Goal: Task Accomplishment & Management: Complete application form

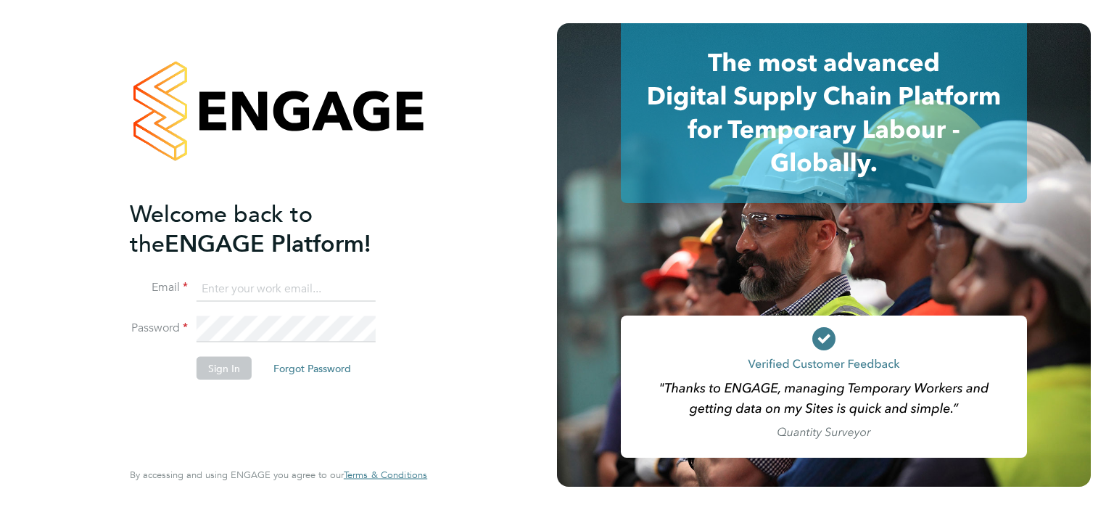
click at [241, 292] on input at bounding box center [285, 288] width 179 height 26
type input "darren.hartman@regensolutions.co.uk"
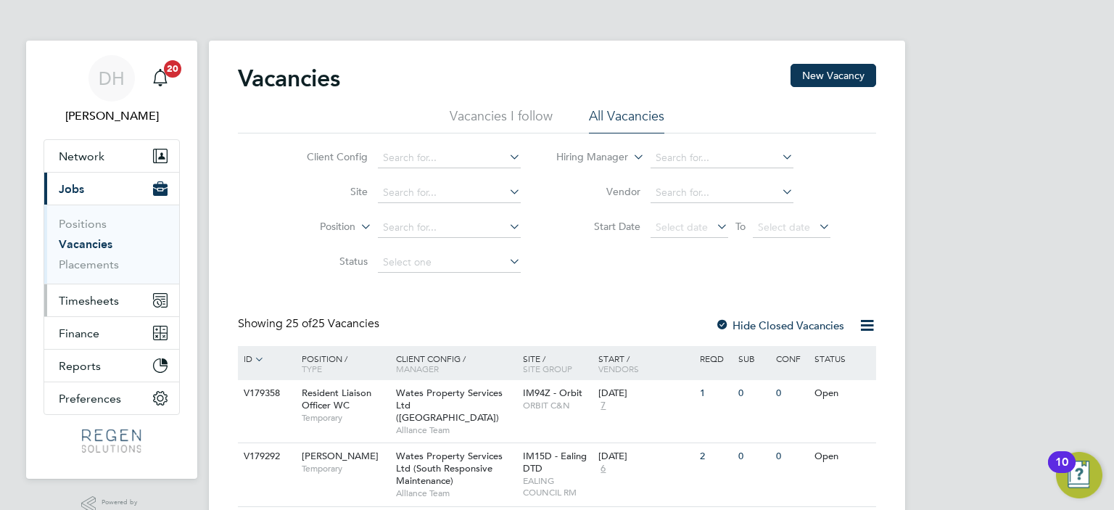
click at [81, 304] on span "Timesheets" at bounding box center [89, 301] width 60 height 14
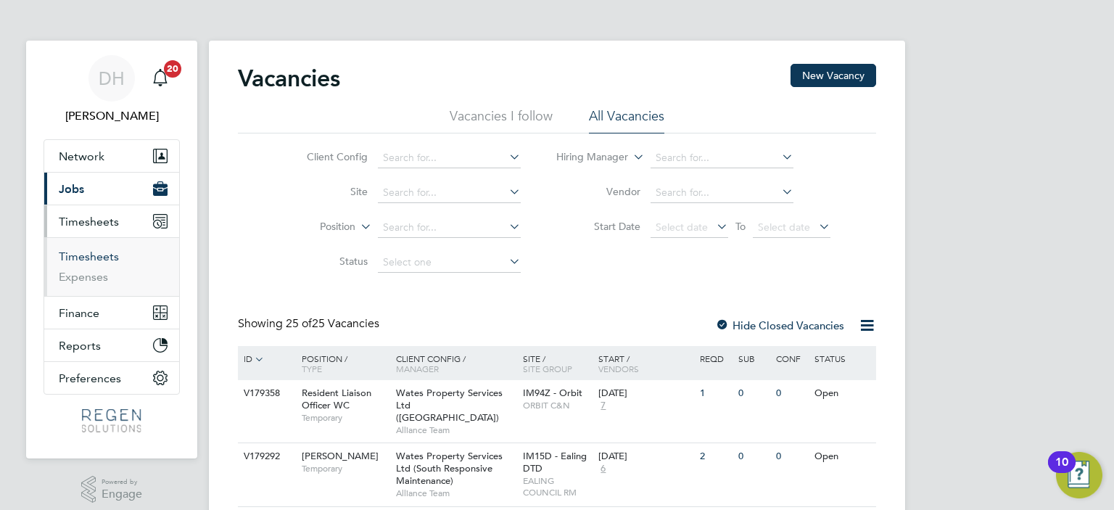
click at [80, 249] on link "Timesheets" at bounding box center [89, 256] width 60 height 14
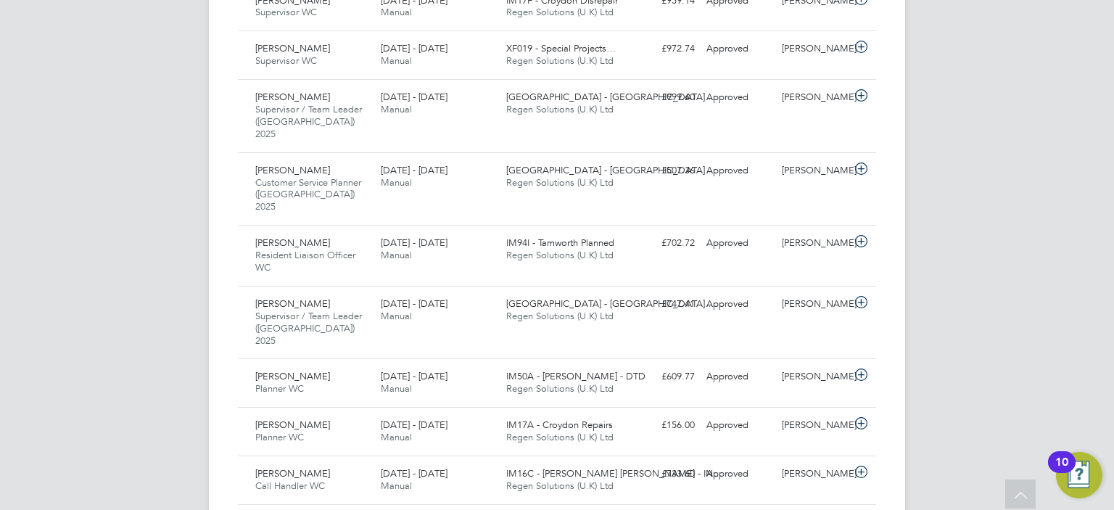
scroll to position [1009, 0]
click at [444, 365] on div "[DATE] - [DATE] Manual" at bounding box center [437, 383] width 125 height 36
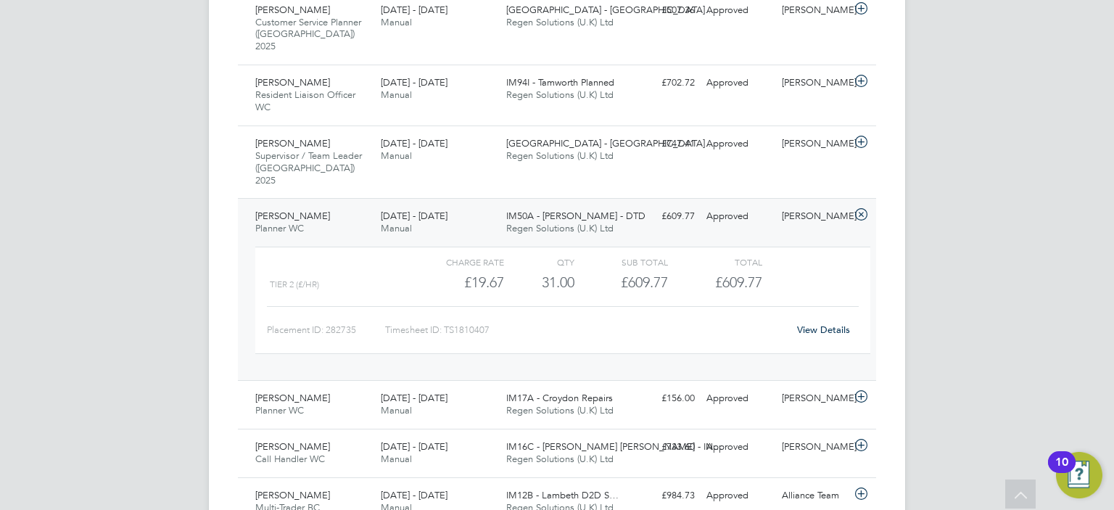
scroll to position [1171, 0]
click at [394, 87] on span "Manual" at bounding box center [396, 93] width 31 height 12
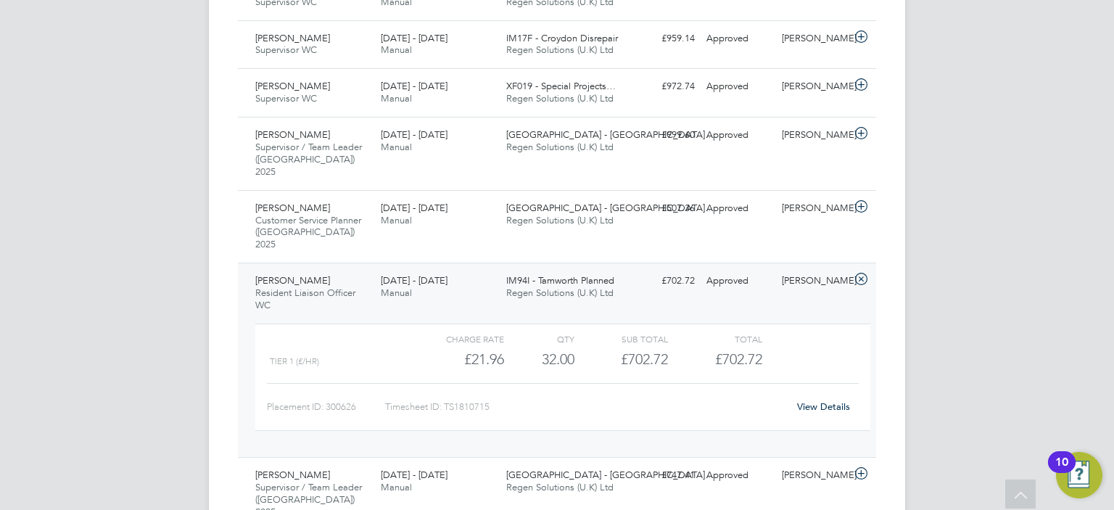
scroll to position [957, 0]
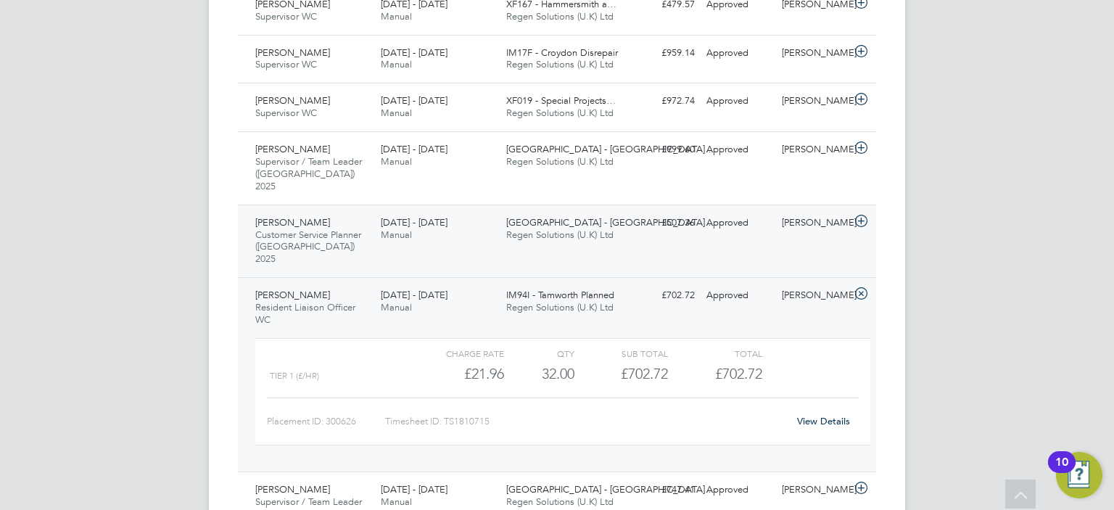
click at [423, 211] on div "[DATE] - [DATE] Manual" at bounding box center [437, 229] width 125 height 36
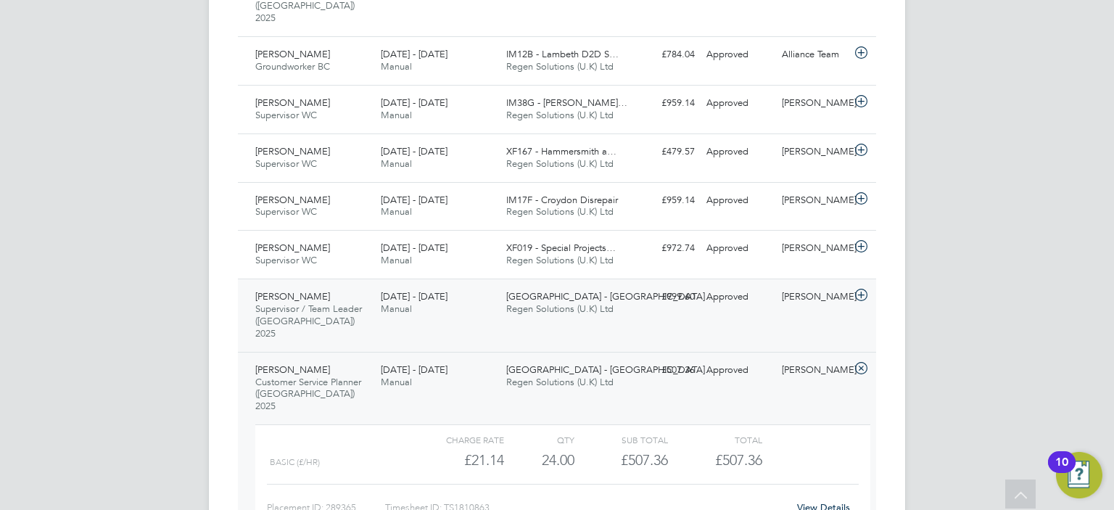
scroll to position [809, 0]
click at [425, 55] on div "16 - 22 Aug 2025 Manual" at bounding box center [437, 61] width 125 height 36
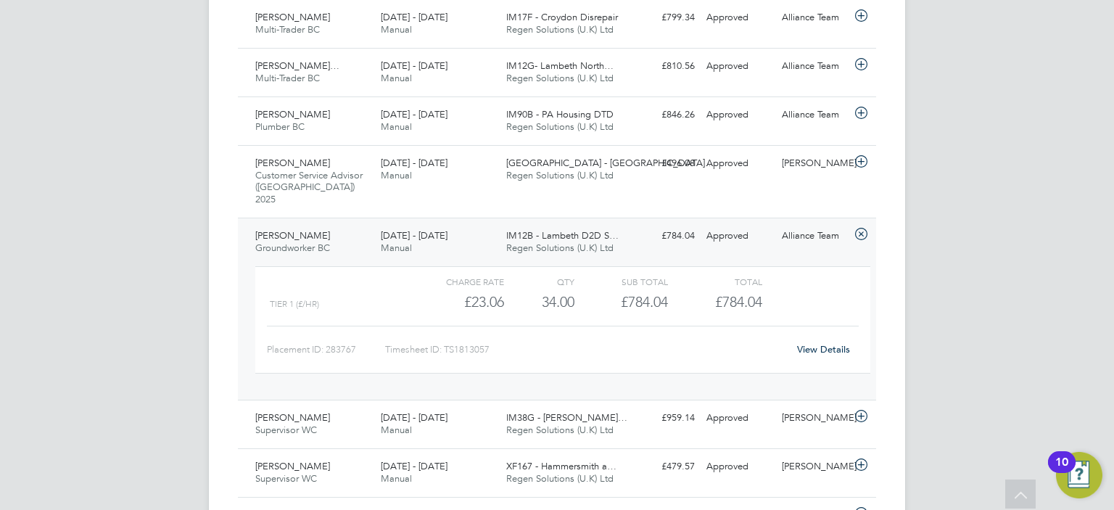
scroll to position [625, 0]
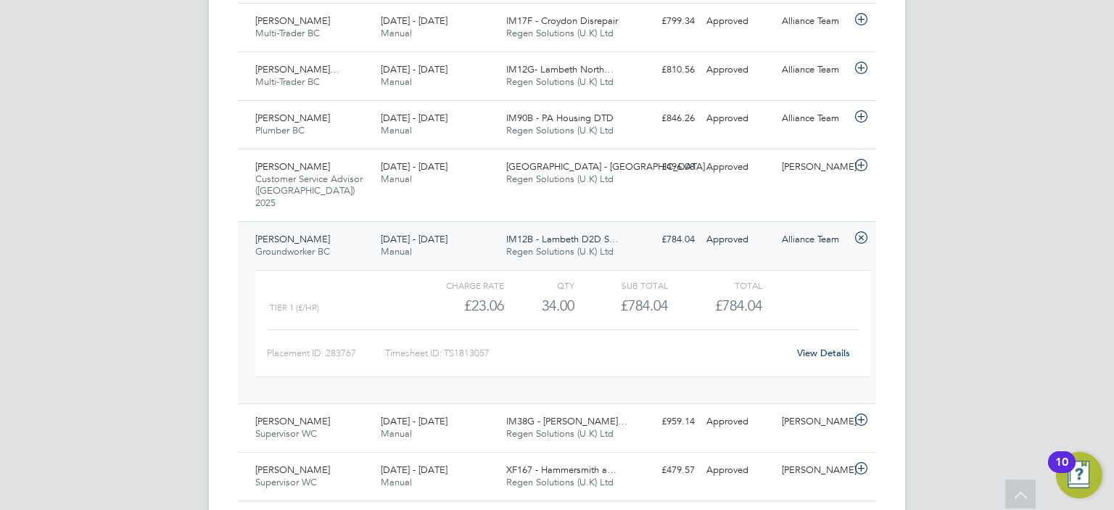
click at [542, 173] on span "Regen Solutions (U.K) Ltd" at bounding box center [559, 179] width 107 height 12
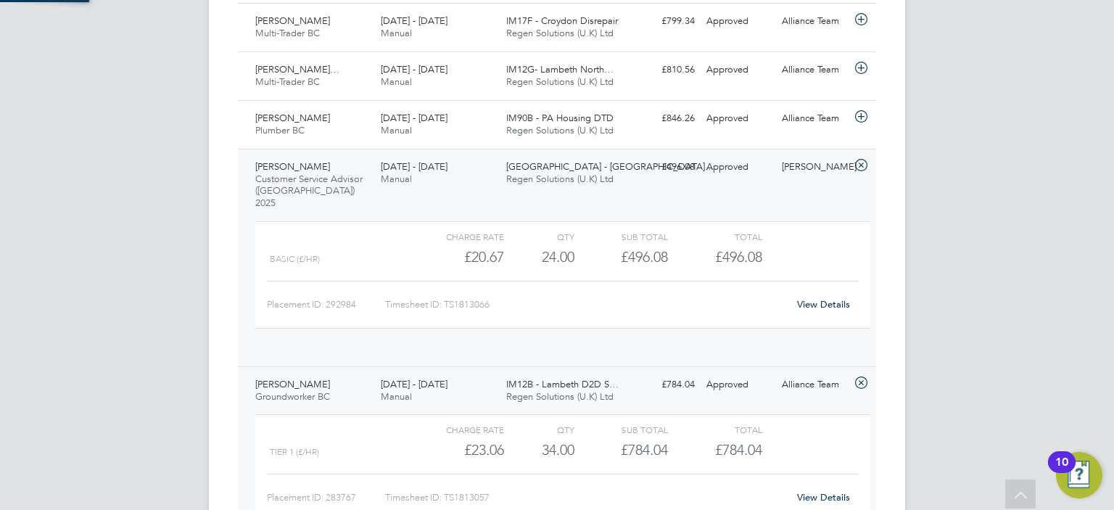
scroll to position [24, 141]
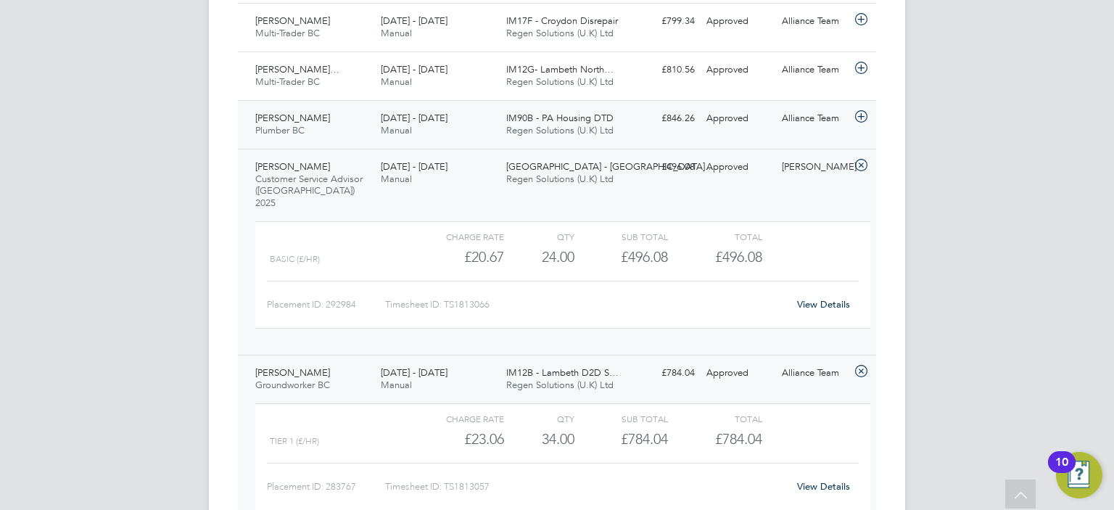
click at [328, 123] on div "Martin Cooke Plumber BC 23 - 29 Aug 2025" at bounding box center [311, 125] width 125 height 36
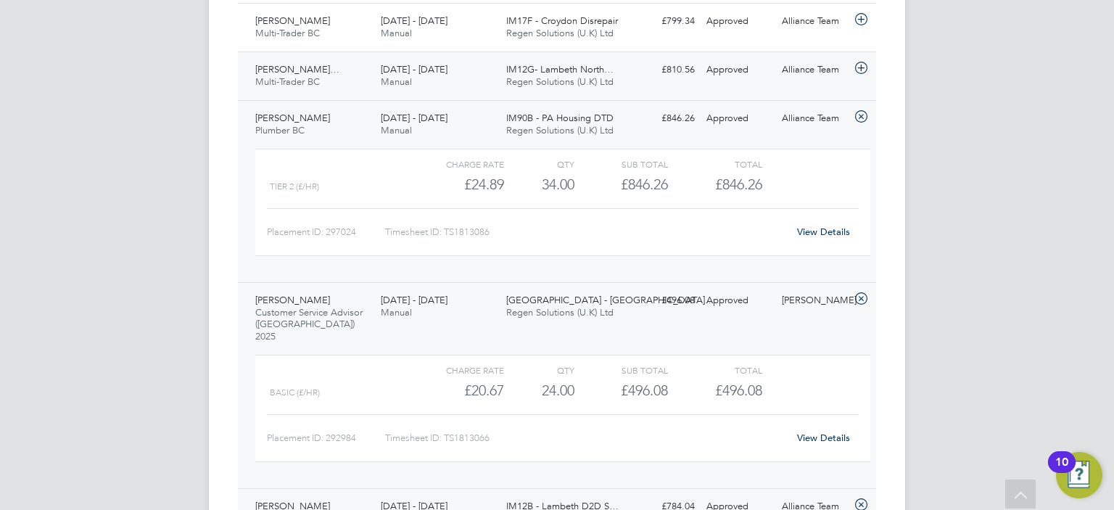
click at [392, 65] on span "[DATE] - [DATE]" at bounding box center [414, 69] width 67 height 12
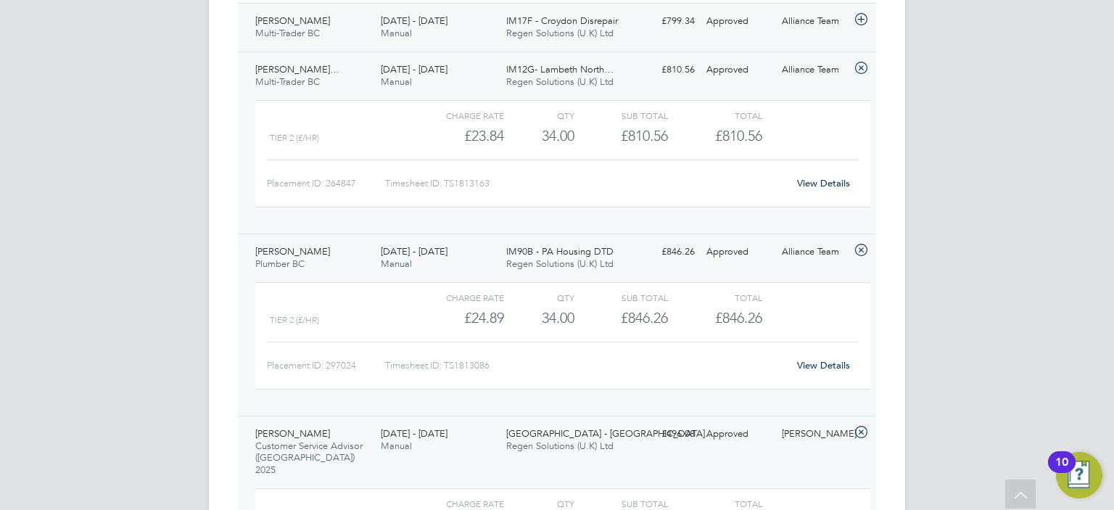
click at [415, 38] on div "[DATE] - [DATE] Manual" at bounding box center [437, 27] width 125 height 36
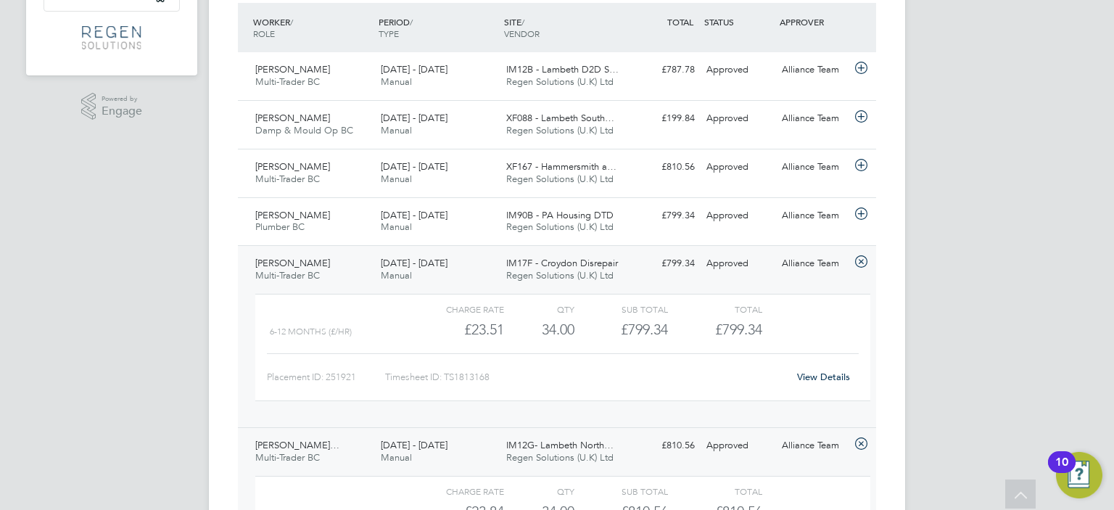
scroll to position [365, 0]
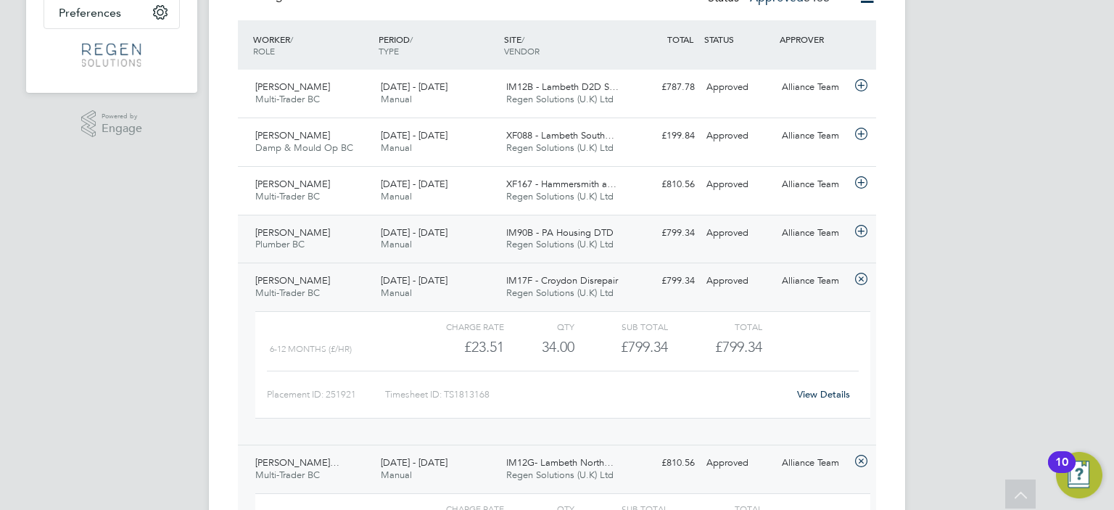
click at [526, 257] on div "Thomas Joyce Plumber BC 23 - 29 Aug 2025 23 - 29 Aug 2025 Manual IM90B - PA Hou…" at bounding box center [557, 239] width 638 height 49
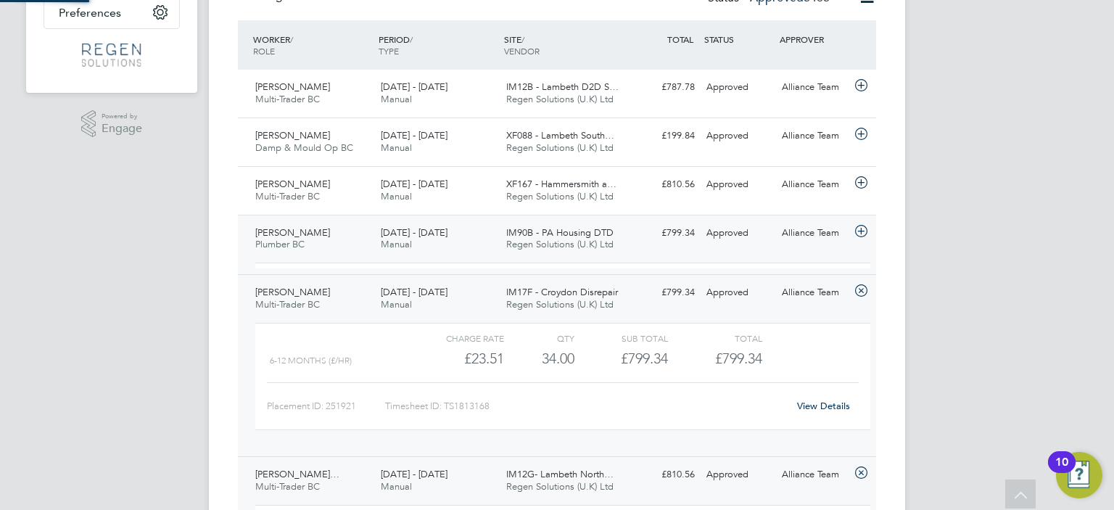
scroll to position [24, 141]
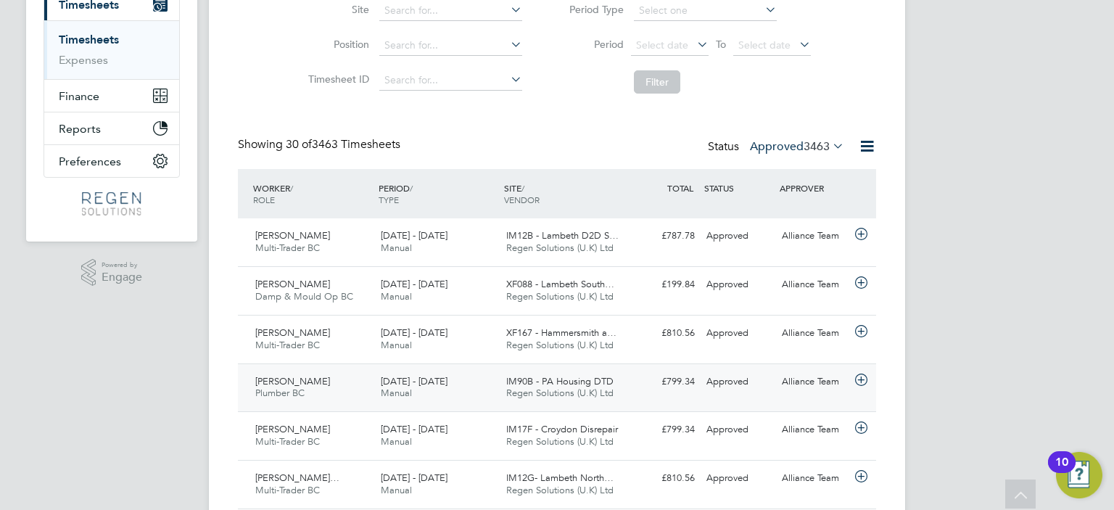
click at [577, 397] on span "Regen Solutions (U.K) Ltd" at bounding box center [559, 392] width 107 height 12
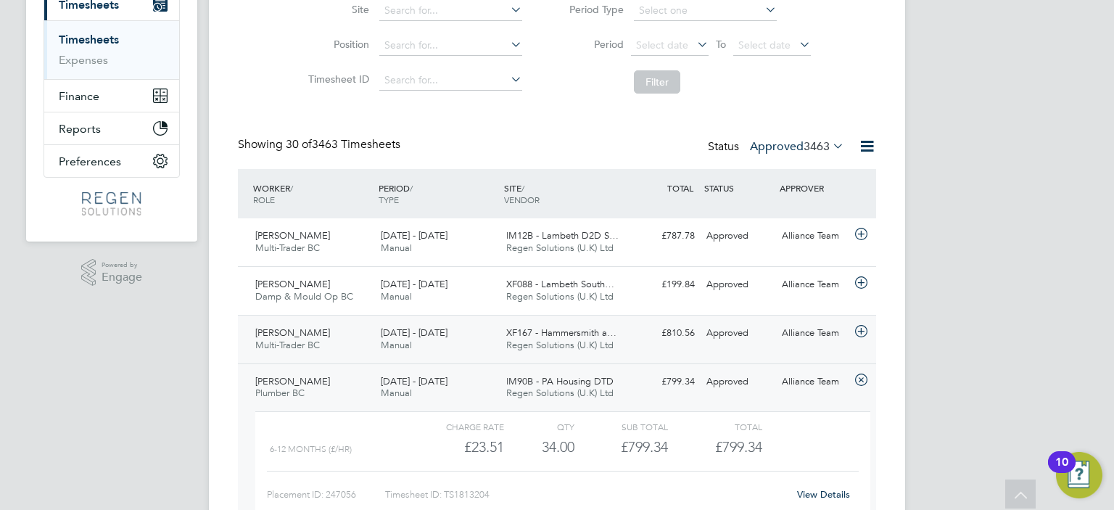
click at [446, 321] on div "[DATE] - [DATE] Manual" at bounding box center [437, 339] width 125 height 36
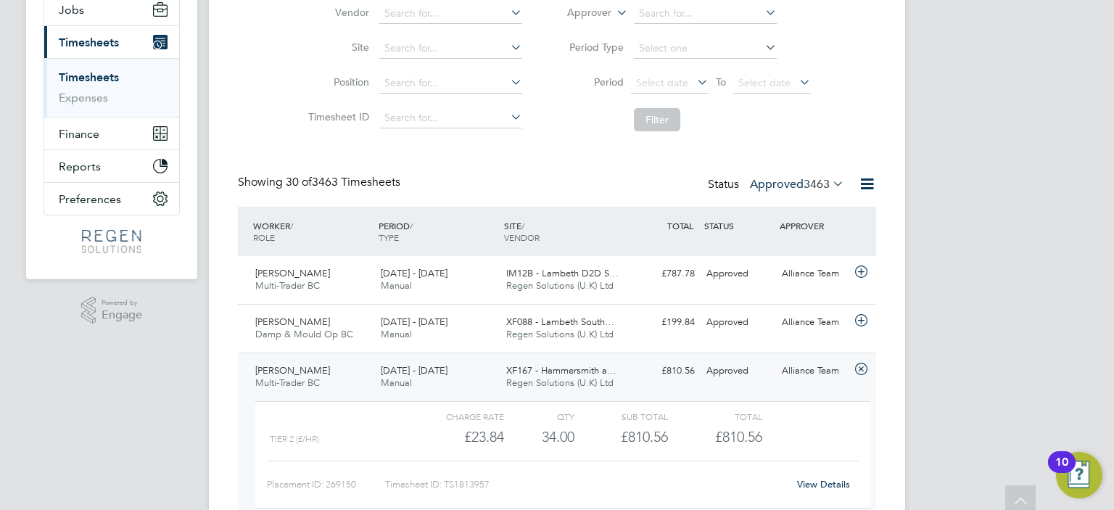
scroll to position [181, 0]
click at [553, 339] on div "XF088 - Lambeth South… Regen Solutions (U.K) Ltd" at bounding box center [562, 326] width 125 height 36
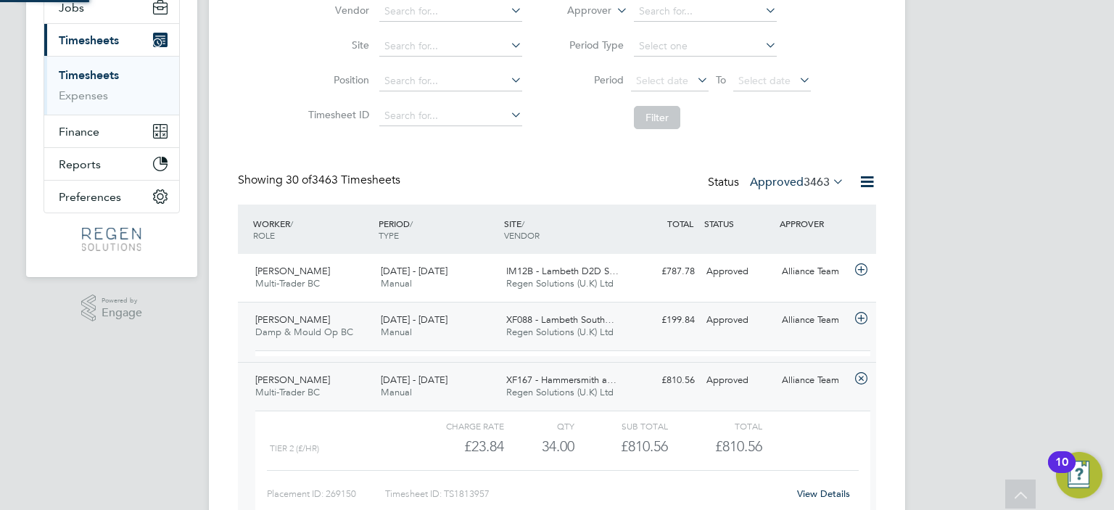
scroll to position [24, 141]
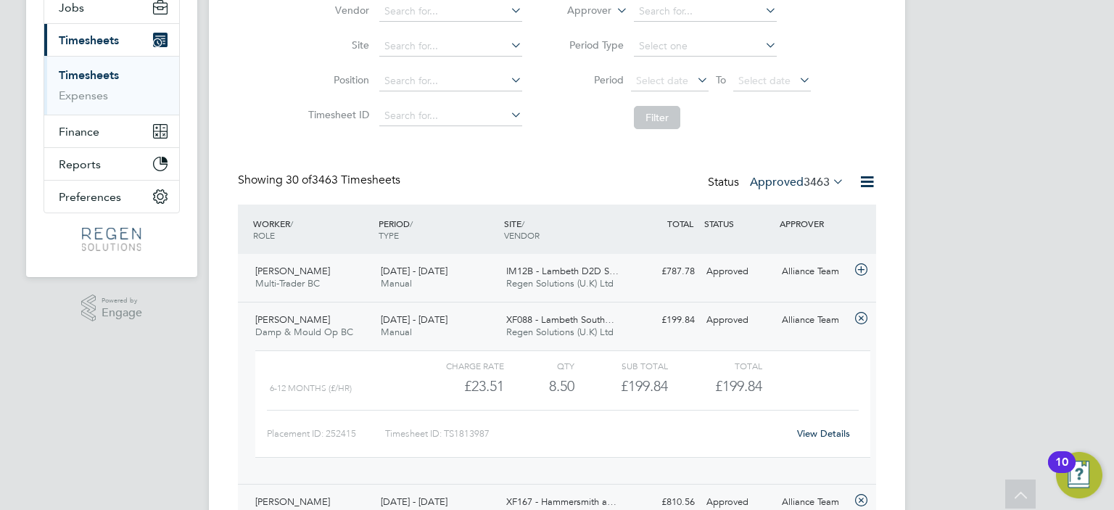
click at [476, 286] on div "[DATE] - [DATE] Manual" at bounding box center [437, 278] width 125 height 36
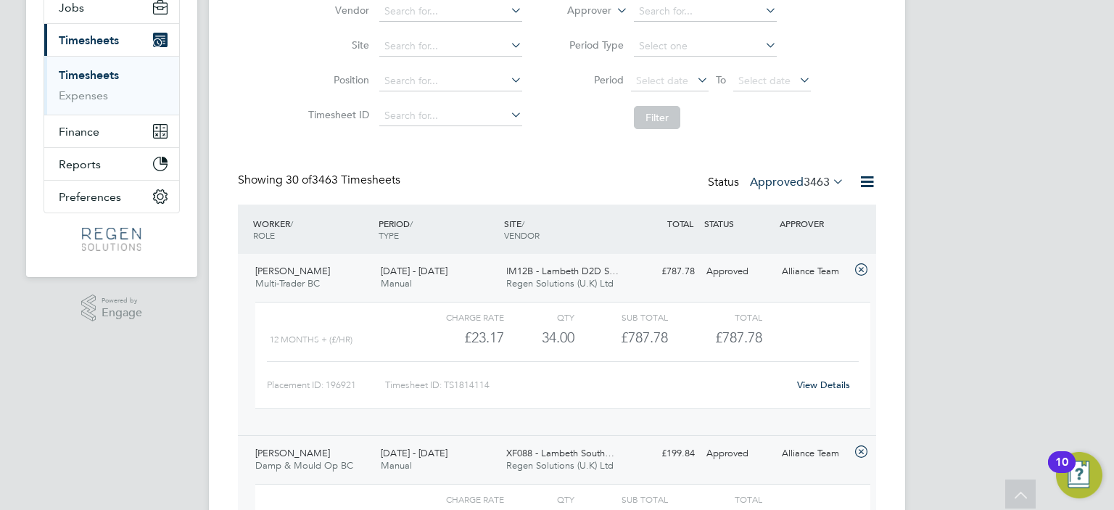
click at [811, 180] on span "3463" at bounding box center [816, 182] width 26 height 14
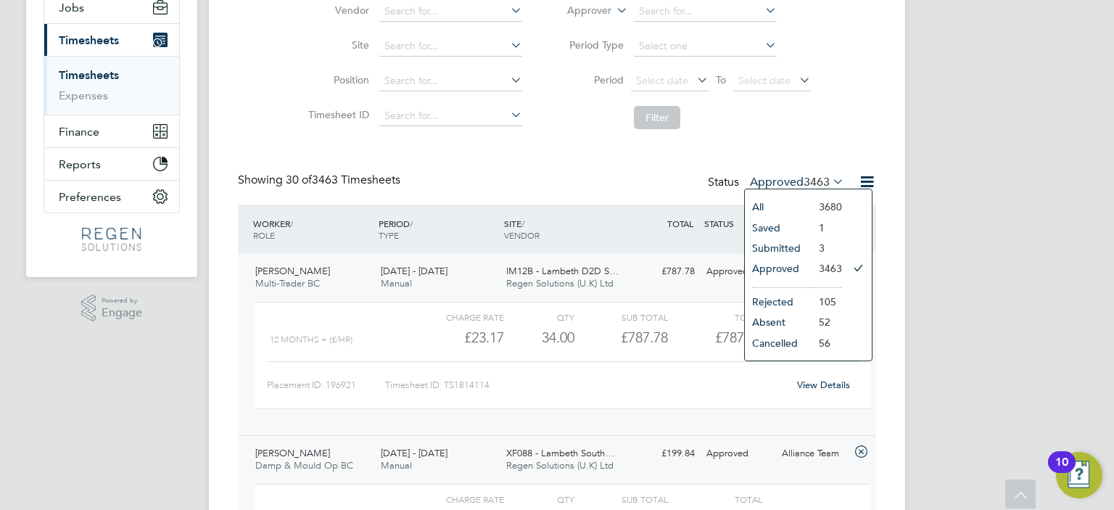
click at [804, 249] on li "Submitted" at bounding box center [778, 248] width 67 height 20
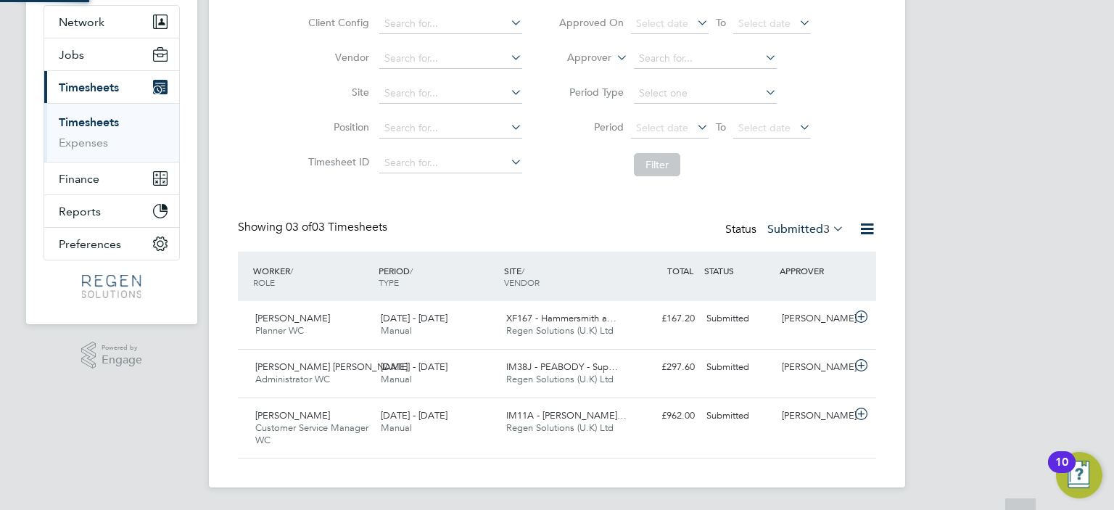
scroll to position [7, 7]
click at [792, 236] on div "Status Submitted 3" at bounding box center [786, 230] width 122 height 20
click at [786, 231] on label "Submitted 3" at bounding box center [805, 229] width 77 height 14
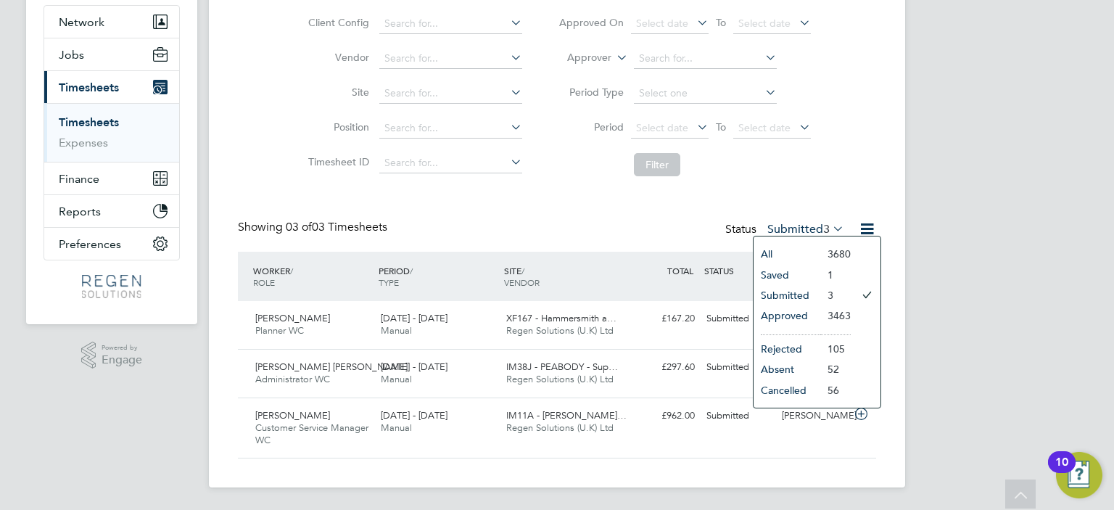
click at [793, 320] on li "Approved" at bounding box center [786, 315] width 67 height 20
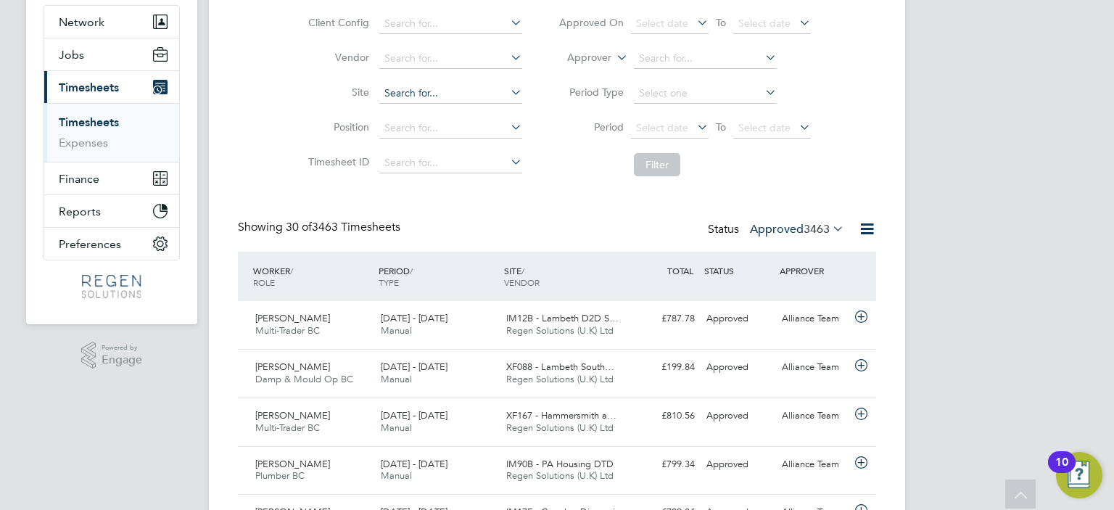
scroll to position [36, 126]
click at [805, 231] on span "3463" at bounding box center [816, 229] width 26 height 14
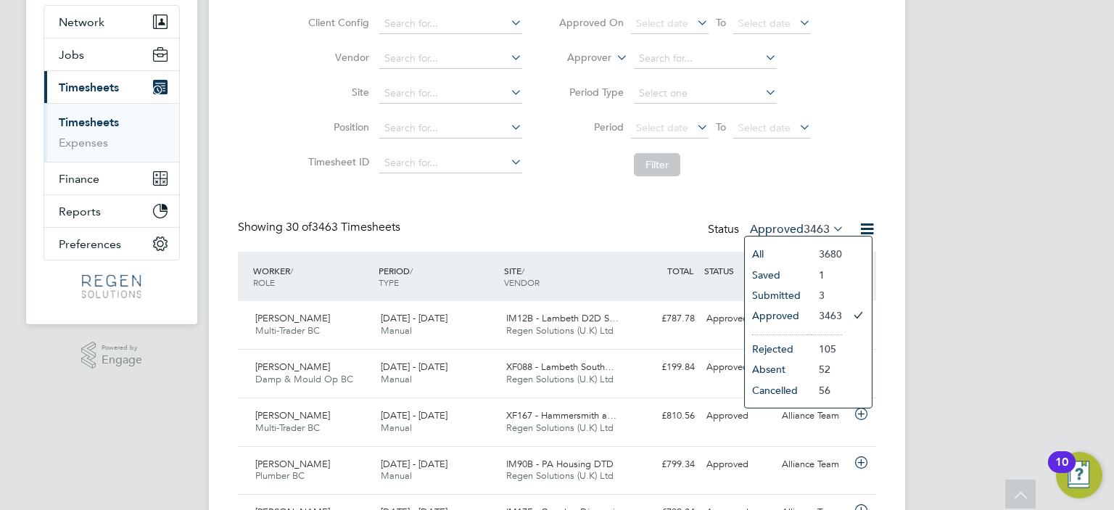
click at [799, 309] on li "Approved" at bounding box center [778, 315] width 67 height 20
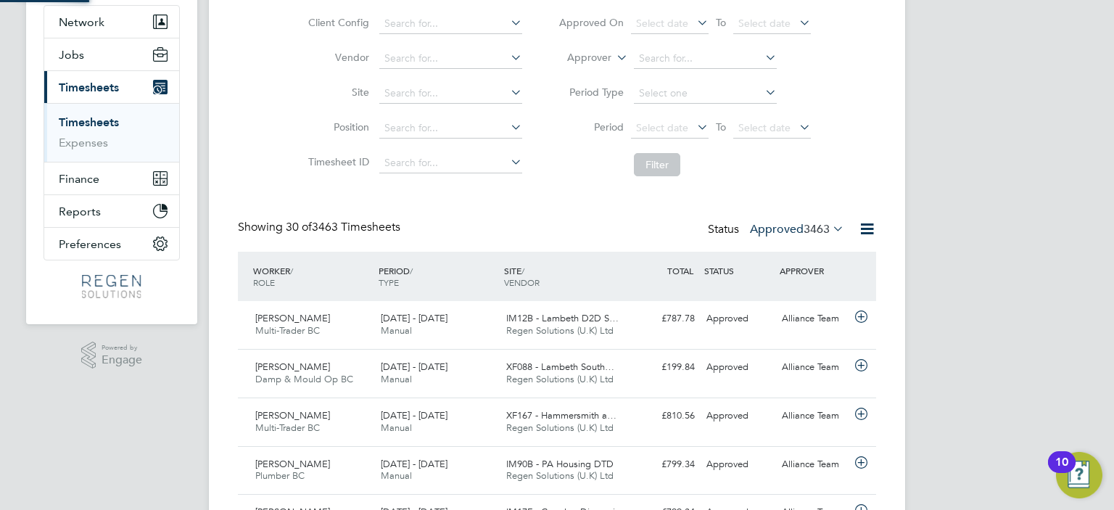
scroll to position [7, 7]
click at [796, 223] on label "Approved 3463" at bounding box center [797, 229] width 94 height 14
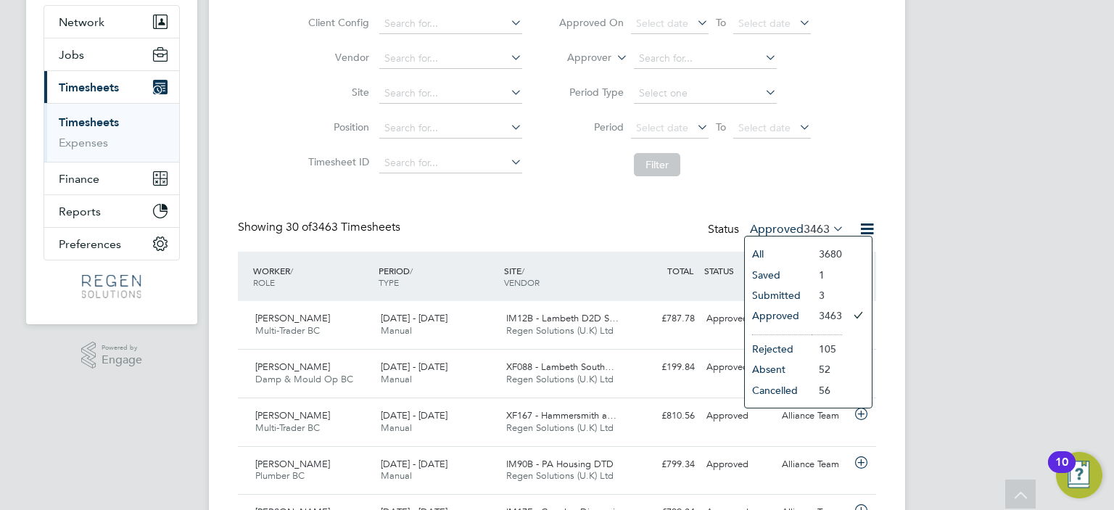
click at [781, 310] on li "Approved" at bounding box center [778, 315] width 67 height 20
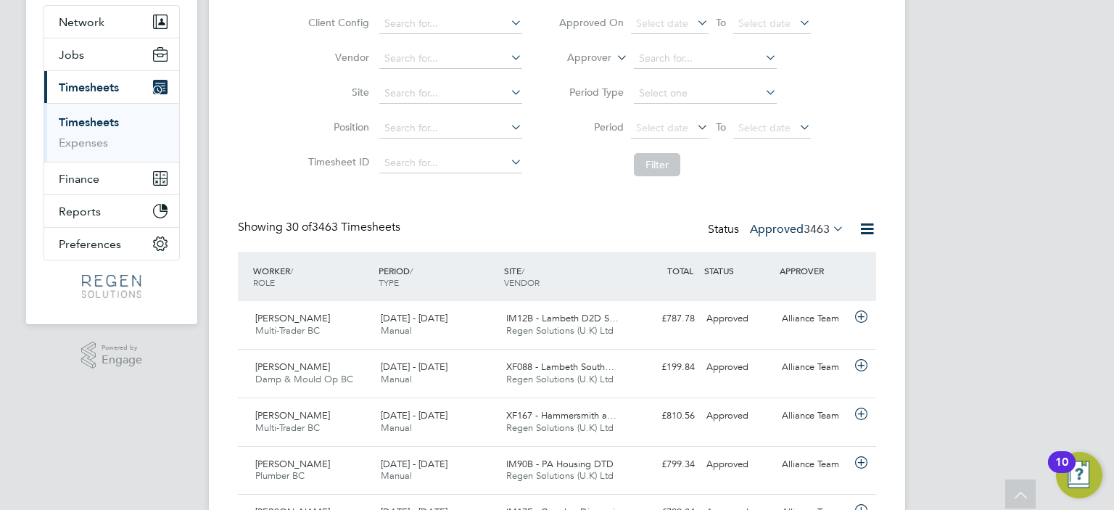
scroll to position [0, 0]
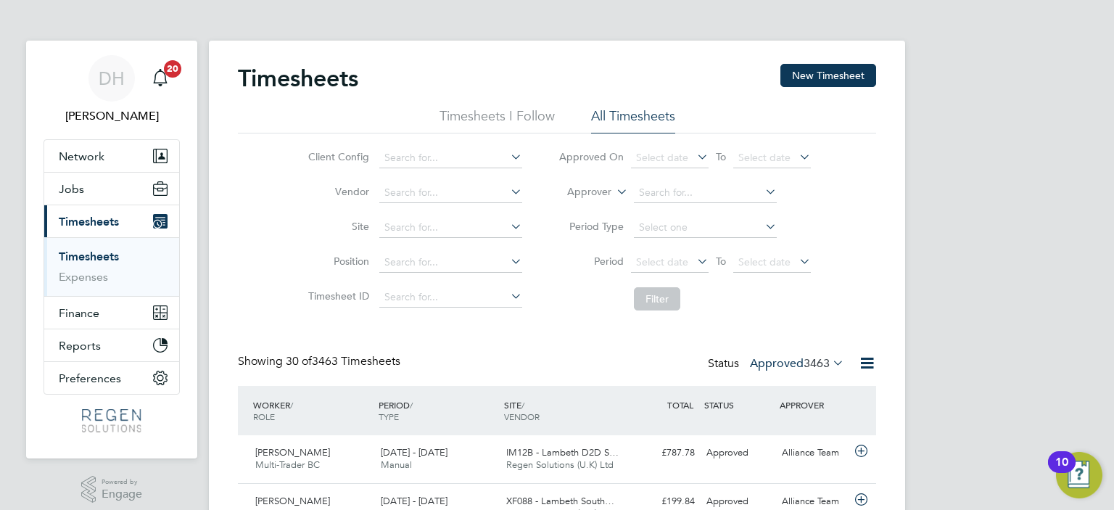
click at [790, 359] on label "Approved 3463" at bounding box center [797, 363] width 94 height 14
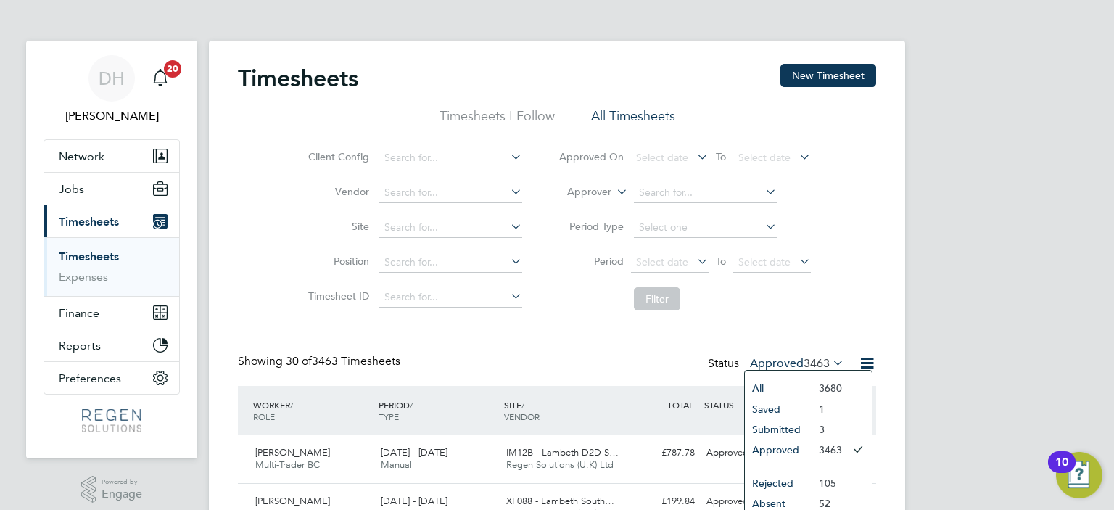
click at [793, 452] on li "Approved" at bounding box center [778, 449] width 67 height 20
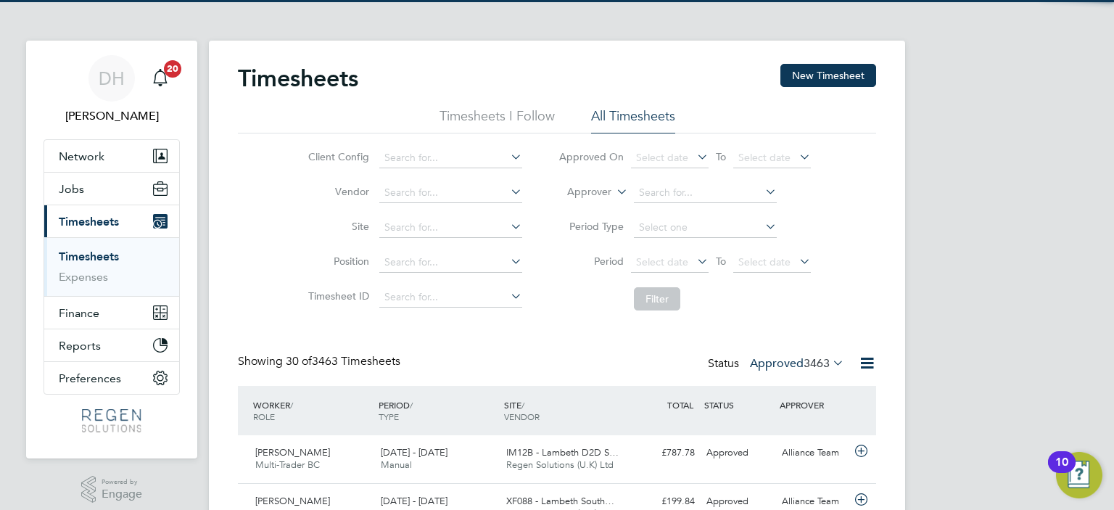
scroll to position [36, 126]
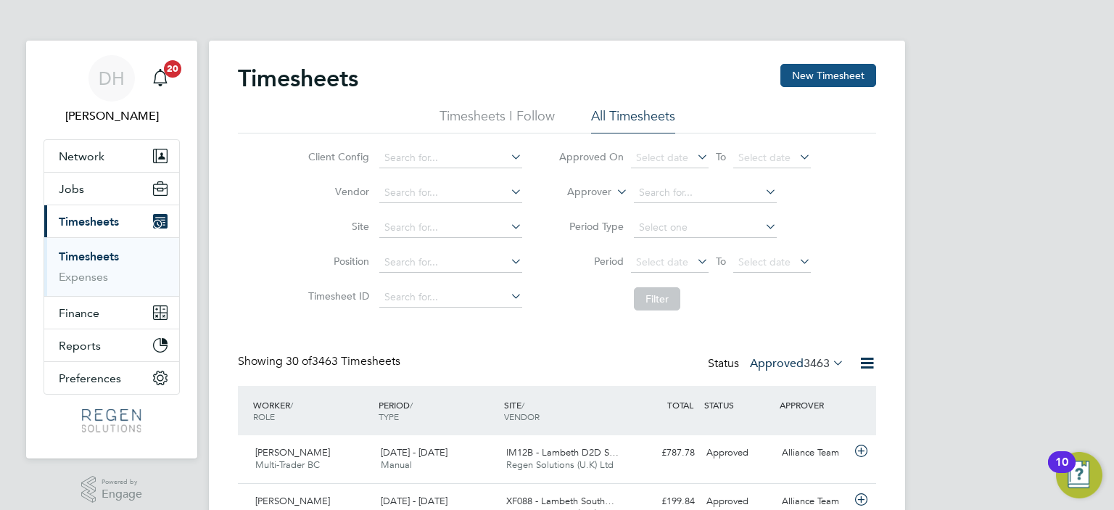
click at [831, 78] on button "New Timesheet" at bounding box center [828, 75] width 96 height 23
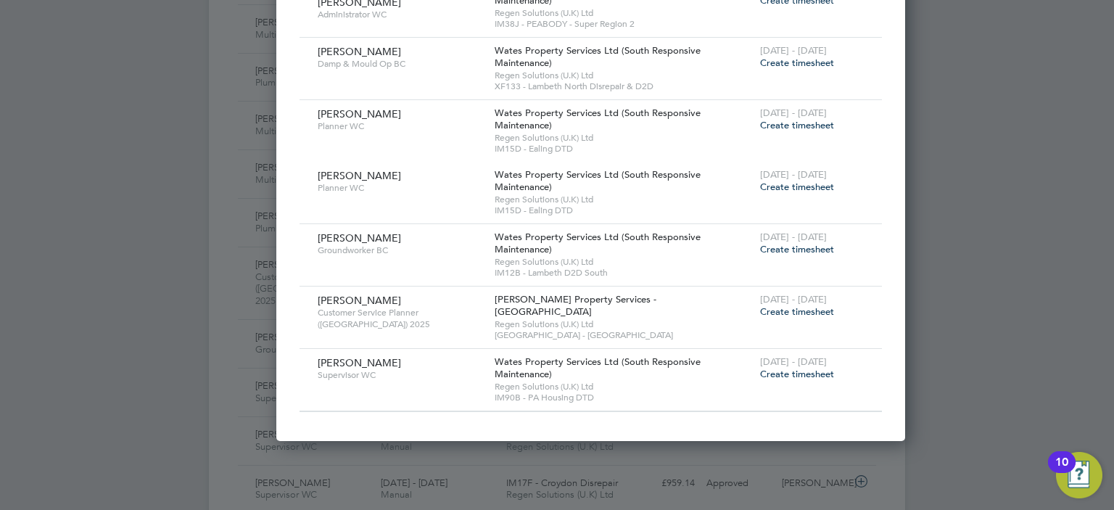
click at [760, 368] on span "Create timesheet" at bounding box center [797, 374] width 74 height 12
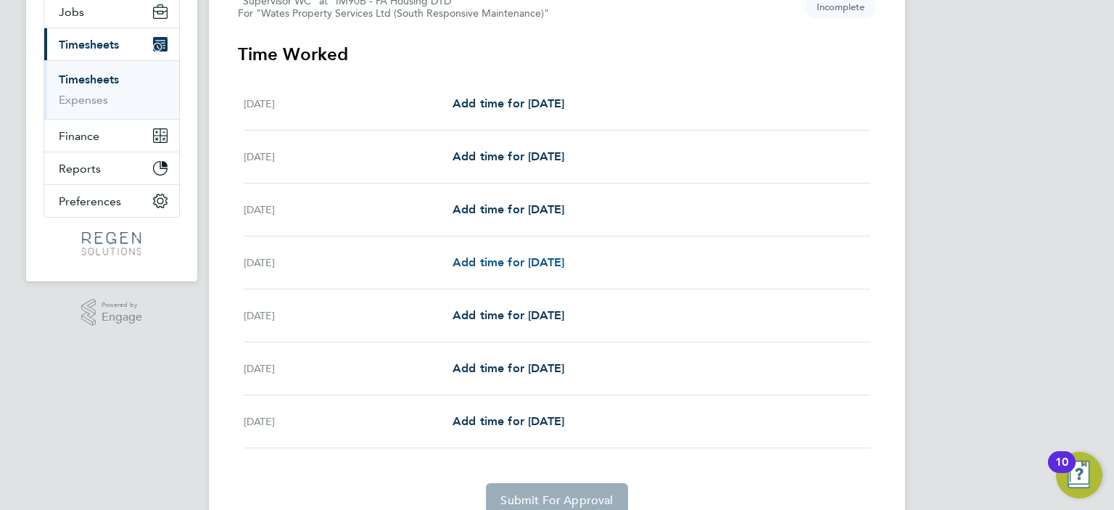
click at [558, 263] on span "Add time for [DATE]" at bounding box center [508, 262] width 112 height 14
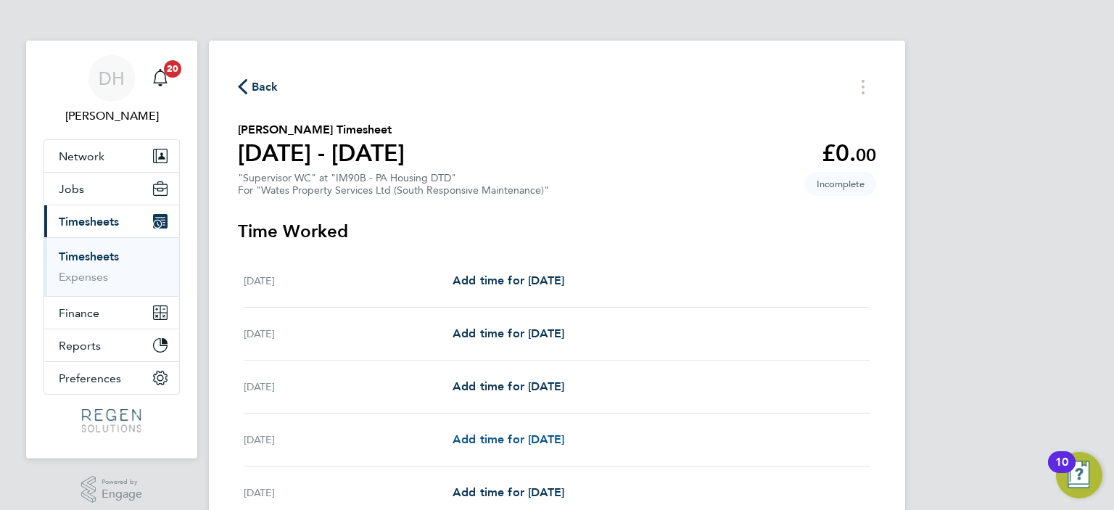
select select "30"
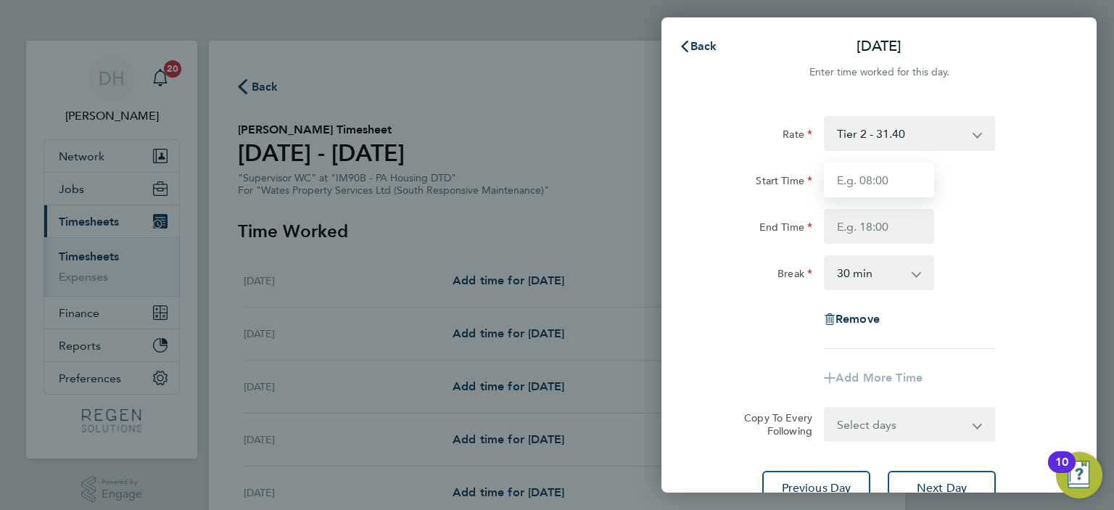
click at [918, 179] on input "Start Time" at bounding box center [879, 179] width 110 height 35
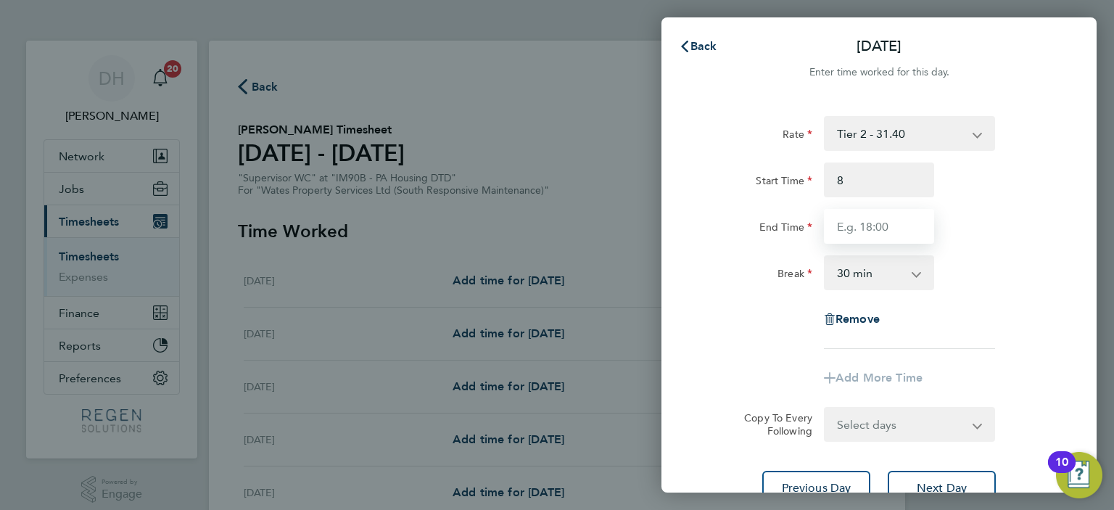
type input "08:00"
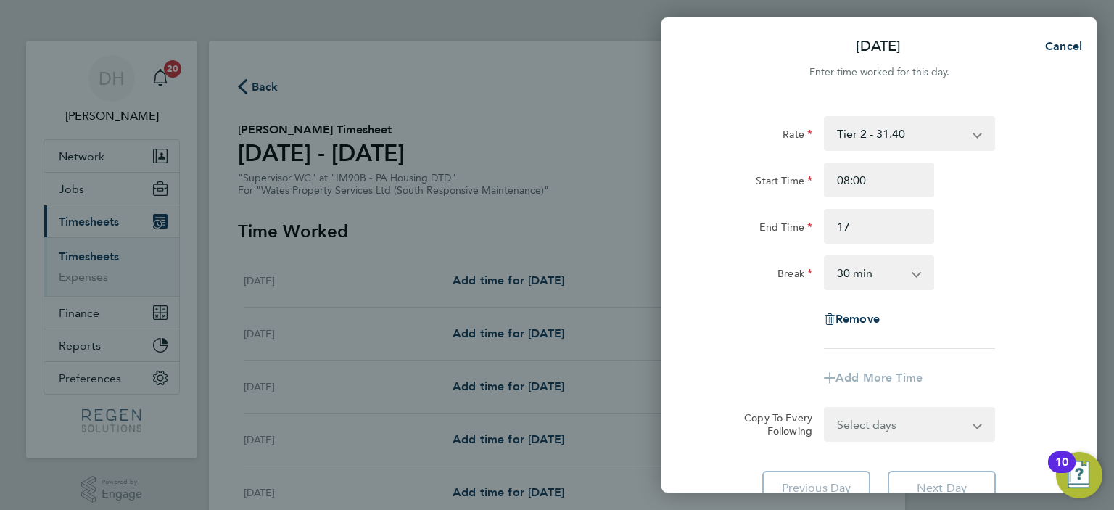
type input "17:00"
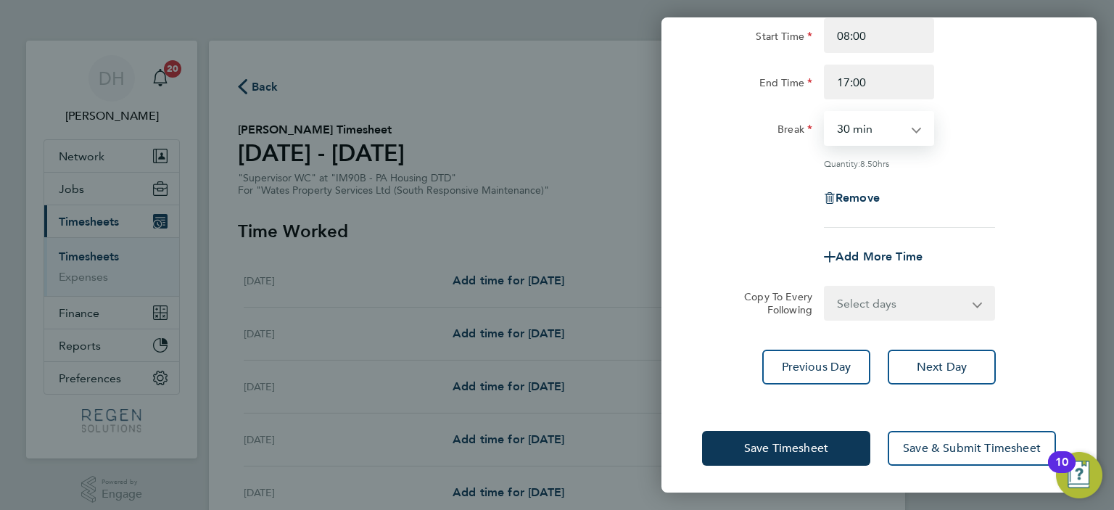
click at [963, 302] on select "Select days Day [DATE] [DATE] [DATE]" at bounding box center [901, 303] width 152 height 32
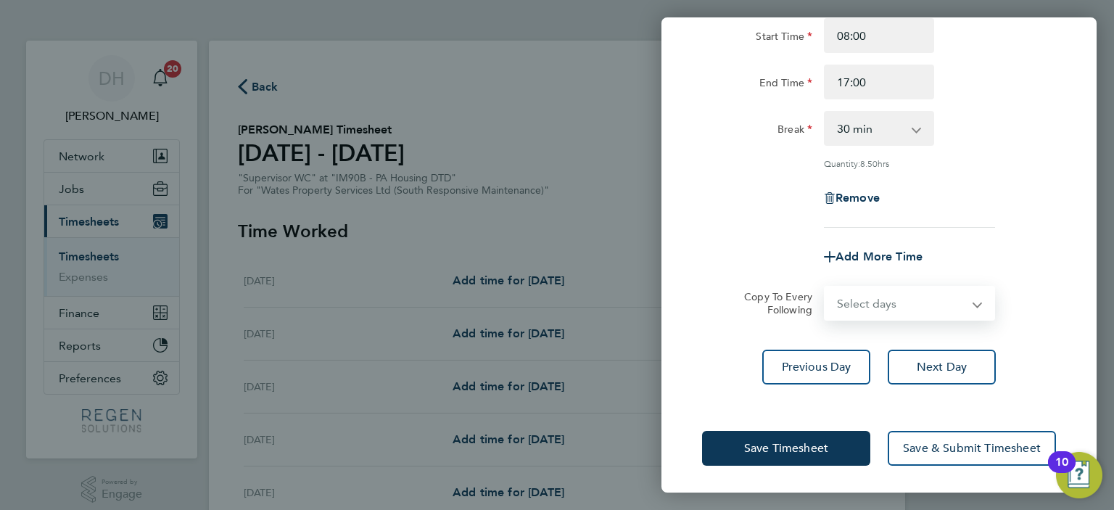
select select "WED"
click at [825, 287] on select "Select days Day [DATE] [DATE] [DATE]" at bounding box center [901, 303] width 152 height 32
select select "[DATE]"
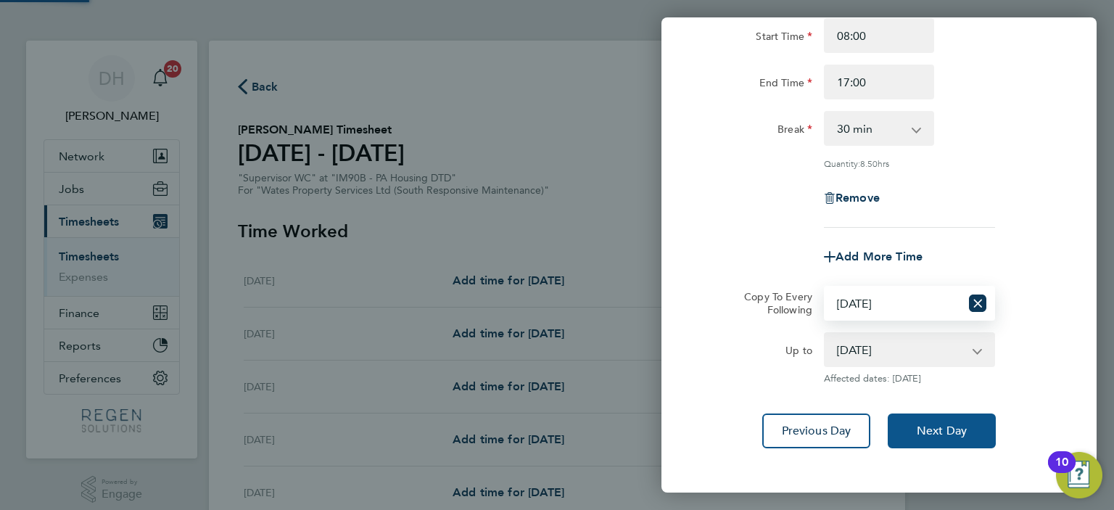
click at [960, 426] on span "Next Day" at bounding box center [941, 430] width 50 height 14
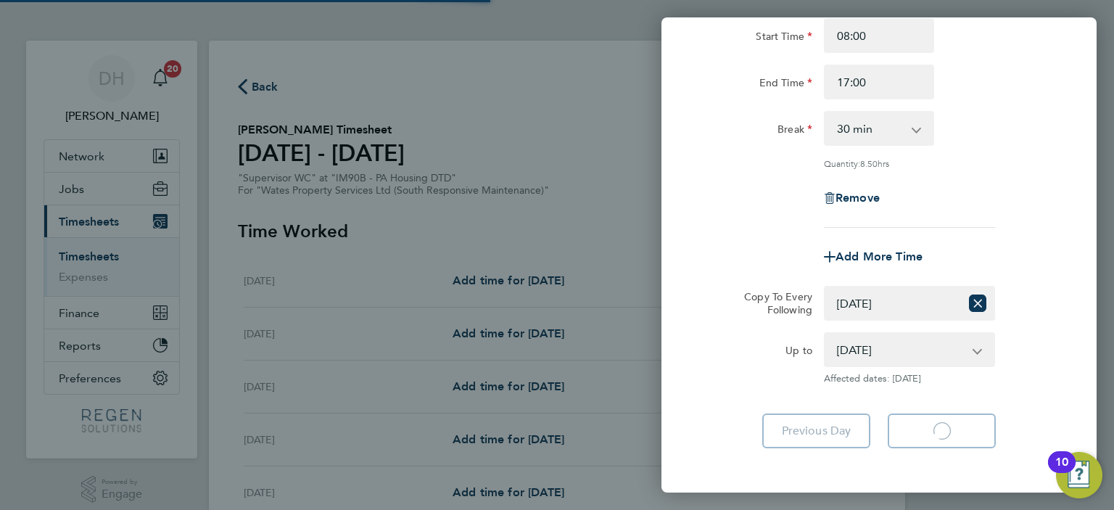
select select "30"
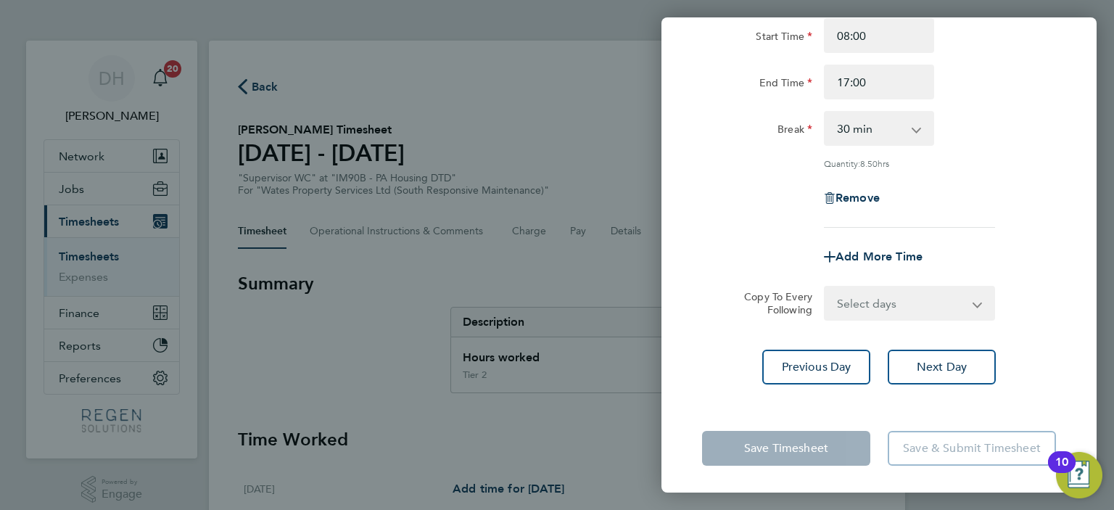
click at [916, 305] on select "Select days Day [DATE] [DATE]" at bounding box center [901, 303] width 152 height 32
select select "THU"
click at [825, 287] on select "Select days Day [DATE] [DATE]" at bounding box center [901, 303] width 152 height 32
select select "[DATE]"
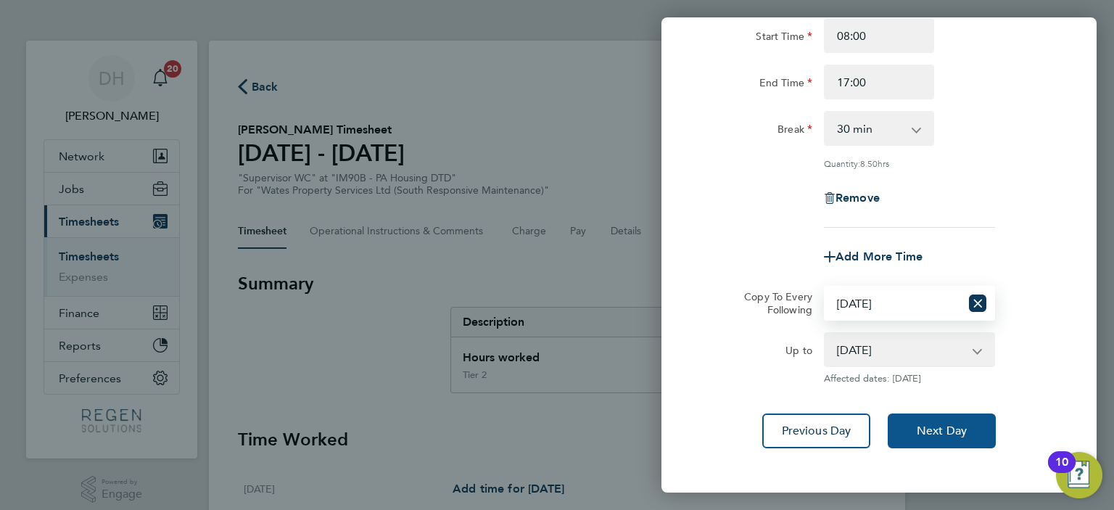
click at [948, 428] on span "Next Day" at bounding box center [941, 430] width 50 height 14
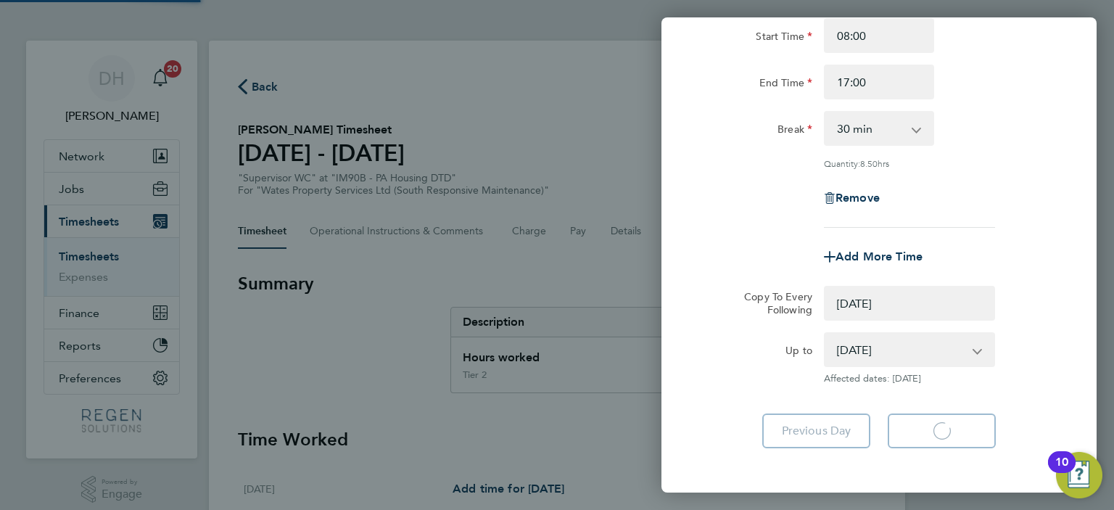
select select "0: null"
select select "30"
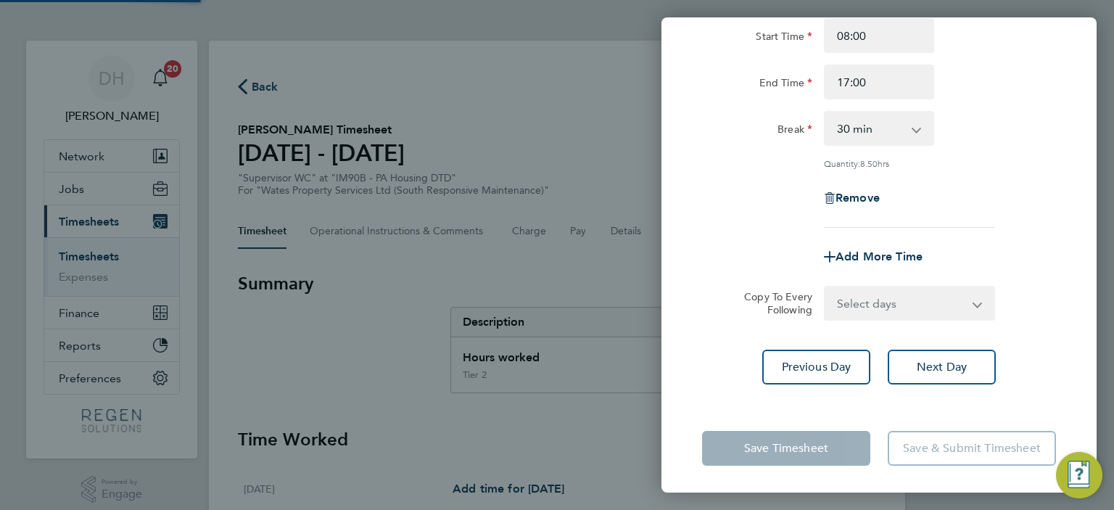
click at [896, 302] on select "Select days [DATE]" at bounding box center [901, 303] width 152 height 32
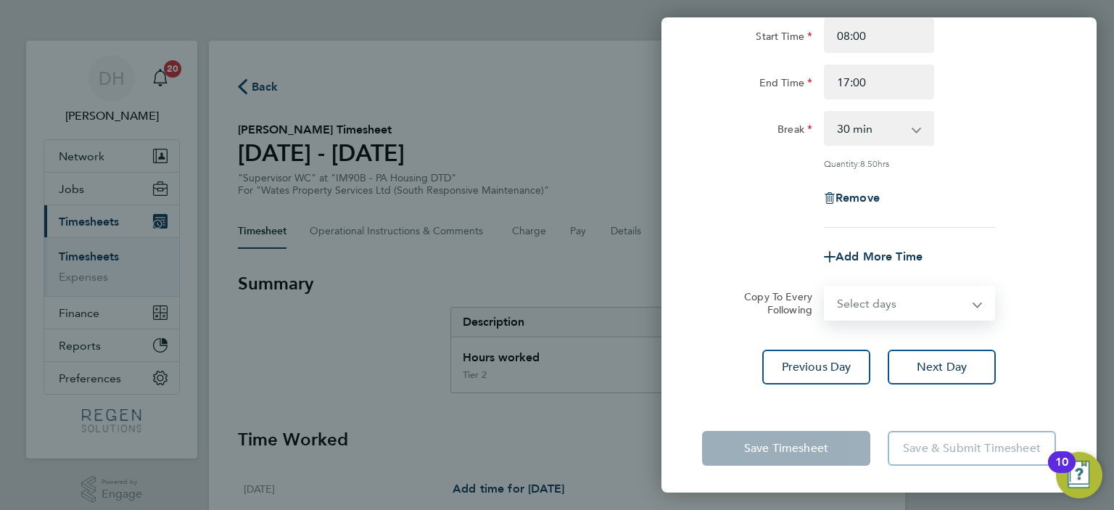
select select "FRI"
click at [825, 287] on select "Select days [DATE]" at bounding box center [901, 303] width 152 height 32
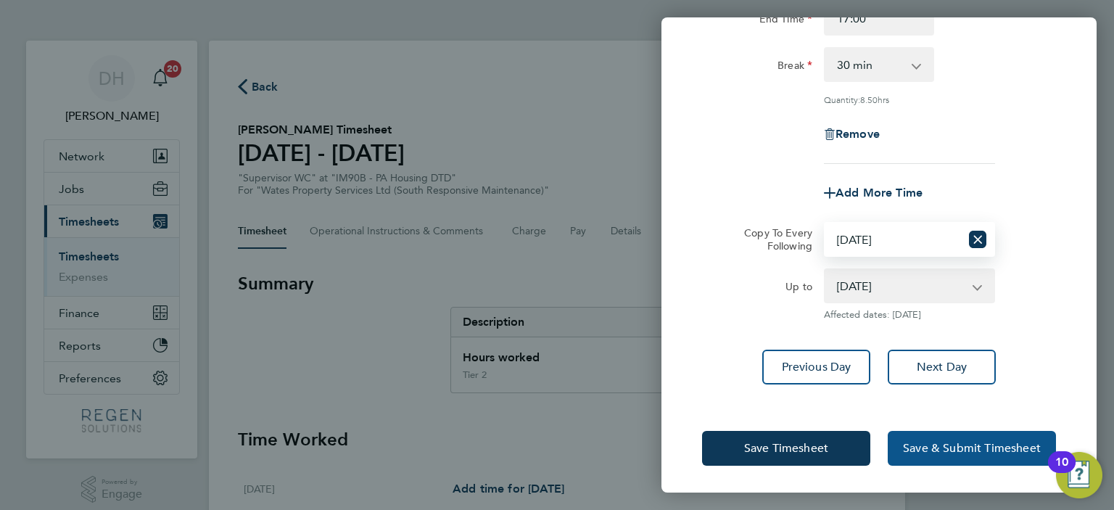
click at [976, 446] on span "Save & Submit Timesheet" at bounding box center [972, 448] width 138 height 14
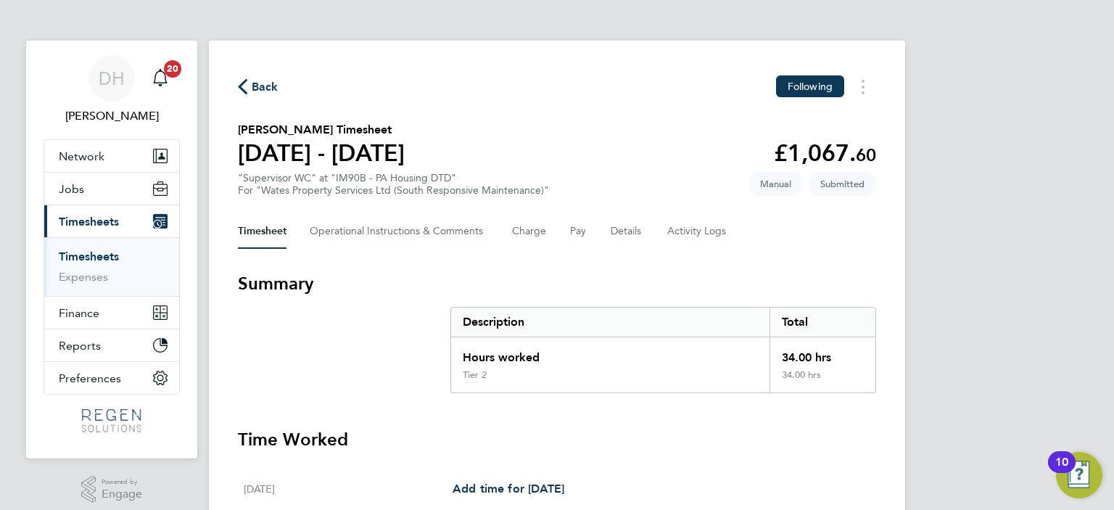
click at [264, 94] on span "Back" at bounding box center [265, 86] width 27 height 17
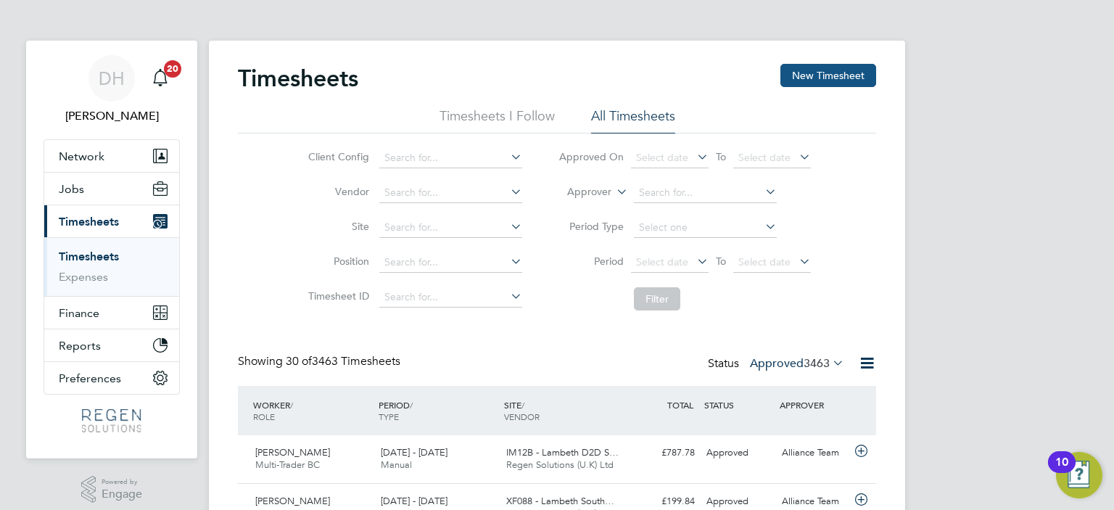
click at [841, 75] on button "New Timesheet" at bounding box center [828, 75] width 96 height 23
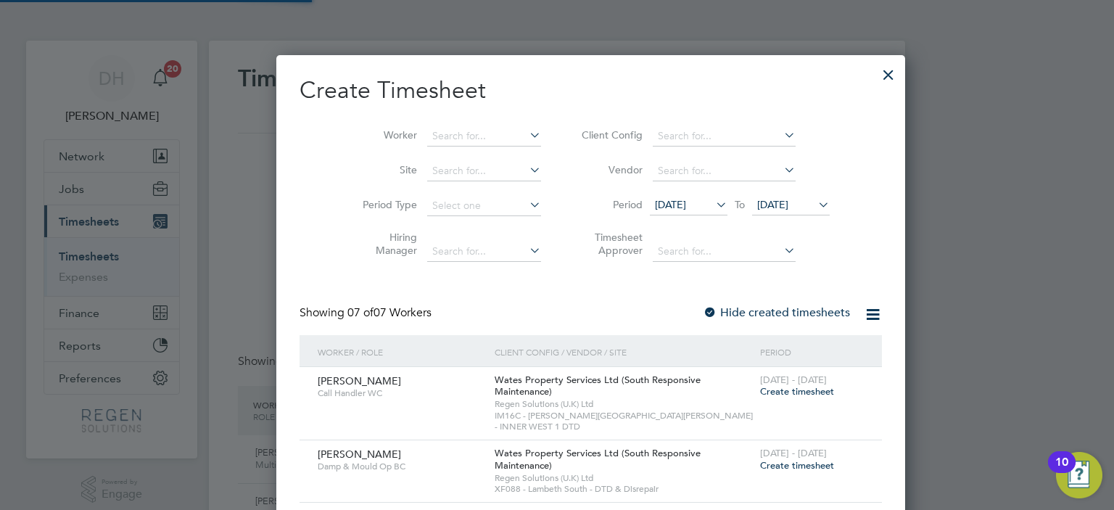
scroll to position [826, 561]
click at [760, 386] on span "Create timesheet" at bounding box center [797, 391] width 74 height 12
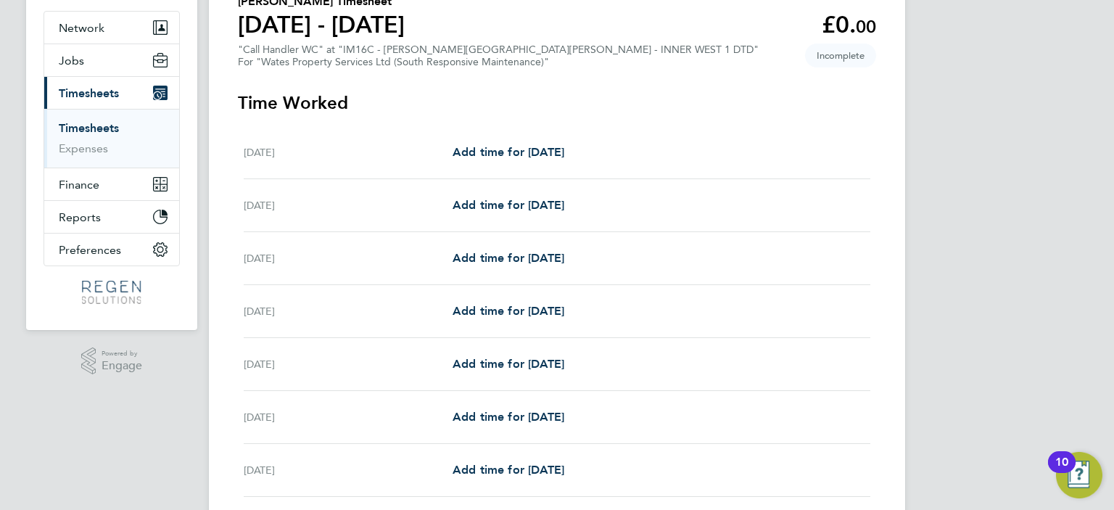
scroll to position [130, 0]
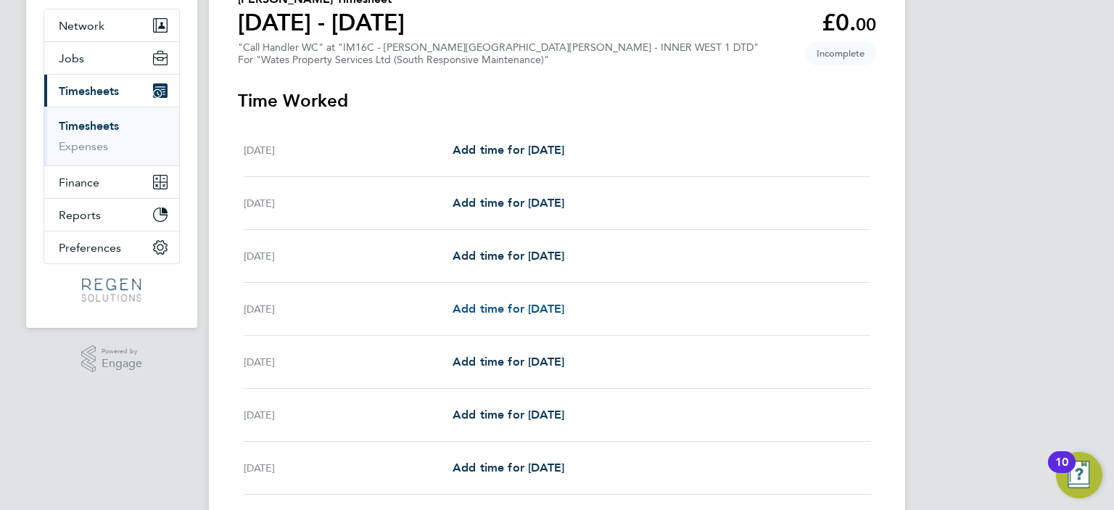
click at [564, 310] on span "Add time for [DATE]" at bounding box center [508, 309] width 112 height 14
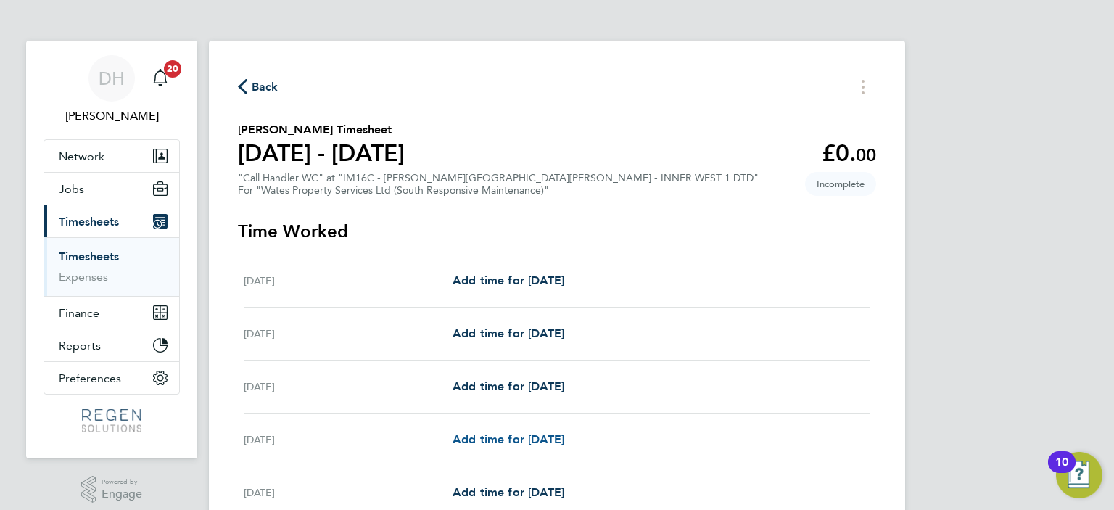
select select "30"
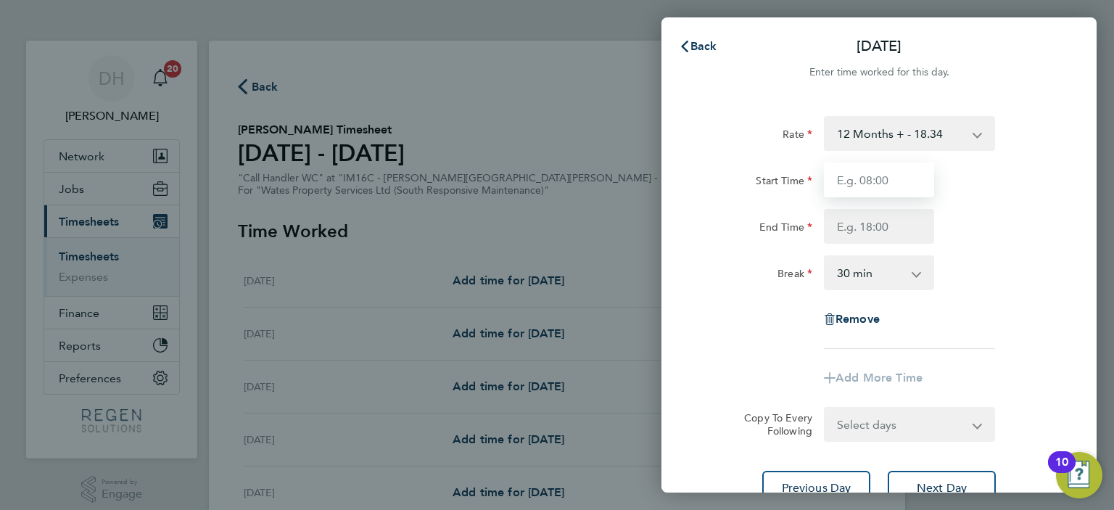
click at [892, 168] on input "Start Time" at bounding box center [879, 179] width 110 height 35
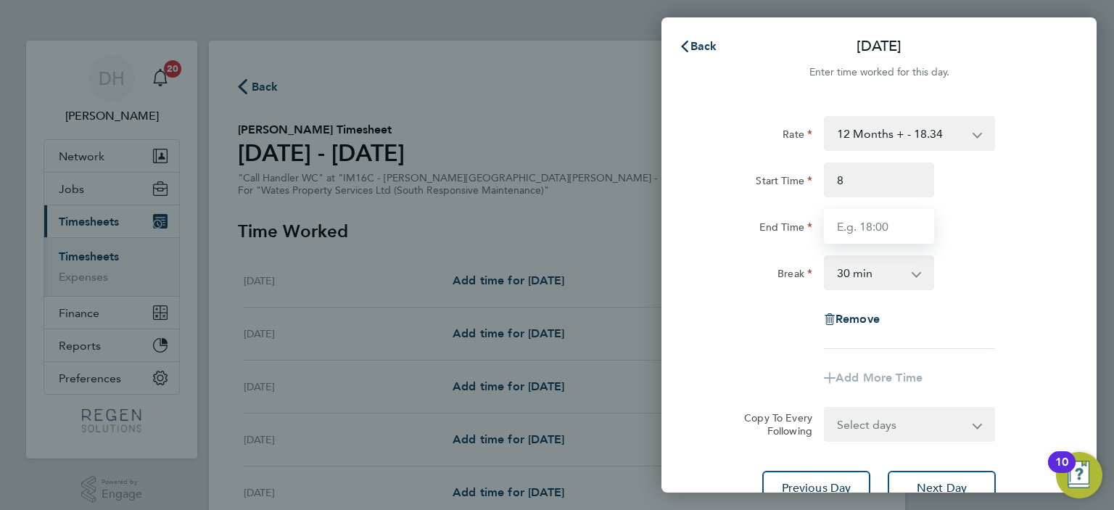
type input "08:00"
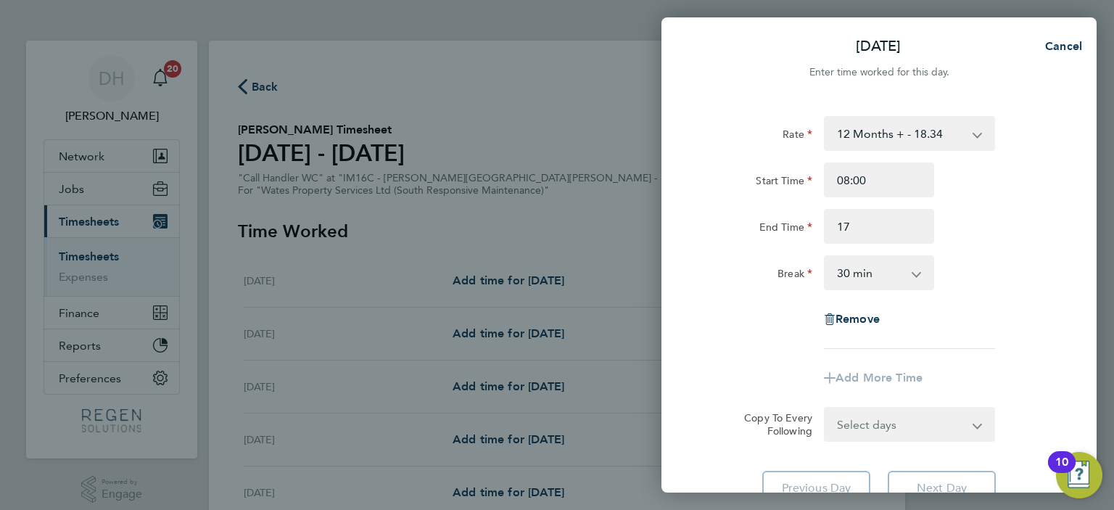
type input "17:00"
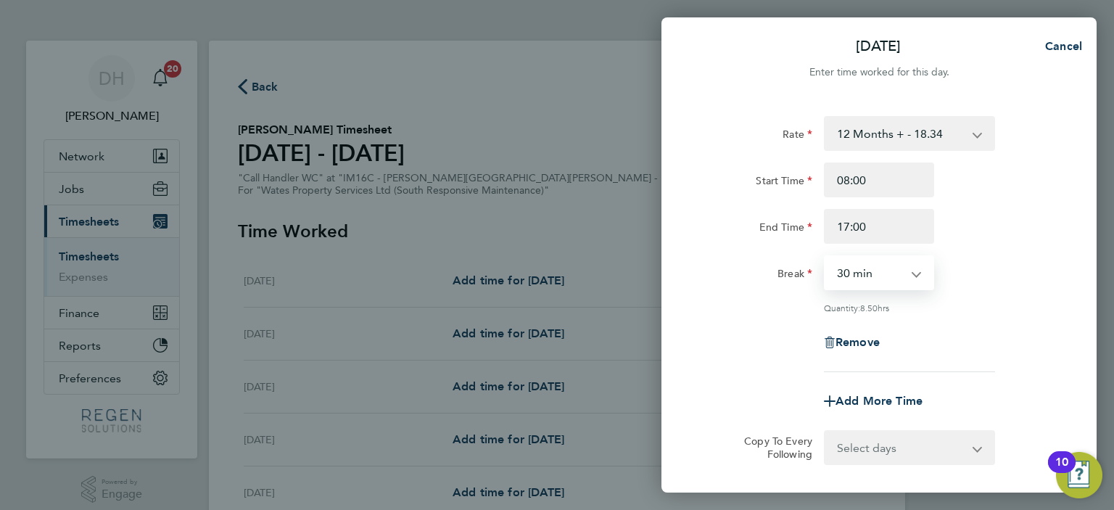
click at [859, 279] on select "0 min 15 min 30 min 45 min 60 min 75 min 90 min" at bounding box center [870, 273] width 90 height 32
select select "60"
click at [825, 257] on select "0 min 15 min 30 min 45 min 60 min 75 min 90 min" at bounding box center [870, 273] width 90 height 32
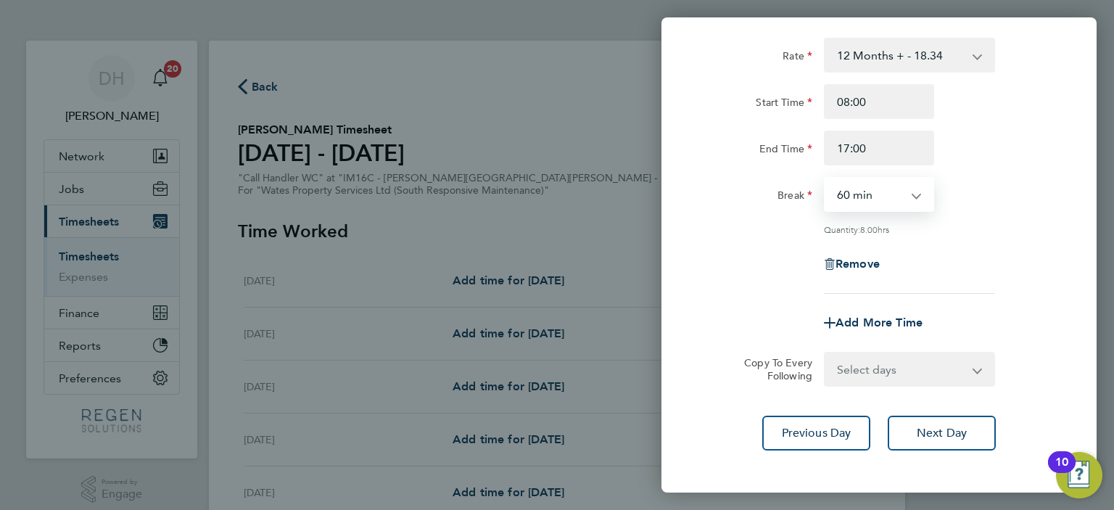
scroll to position [96, 0]
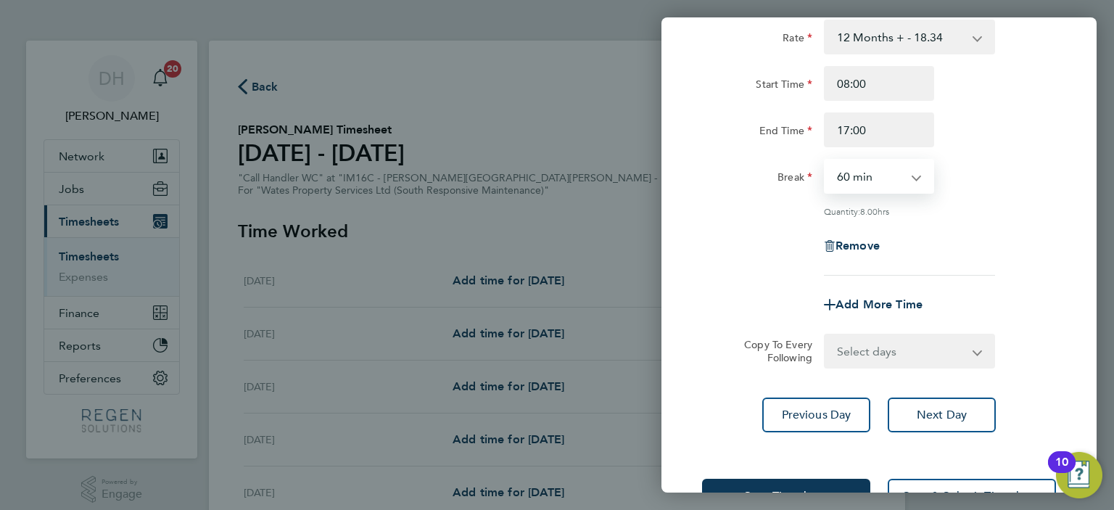
click at [928, 347] on select "Select days Day [DATE] [DATE] [DATE]" at bounding box center [901, 351] width 152 height 32
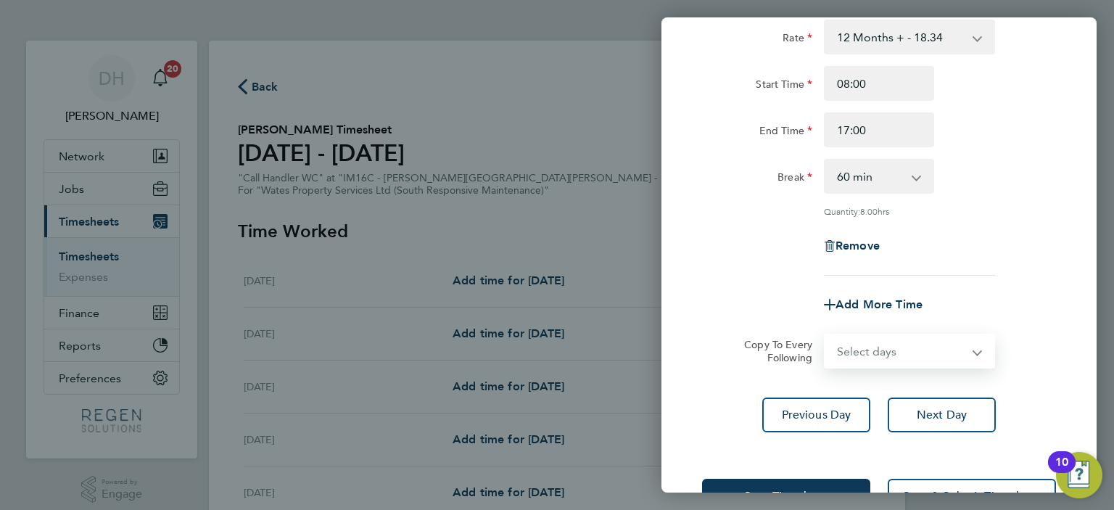
select select "WED"
click at [825, 335] on select "Select days Day [DATE] [DATE] [DATE]" at bounding box center [901, 351] width 152 height 32
select select "[DATE]"
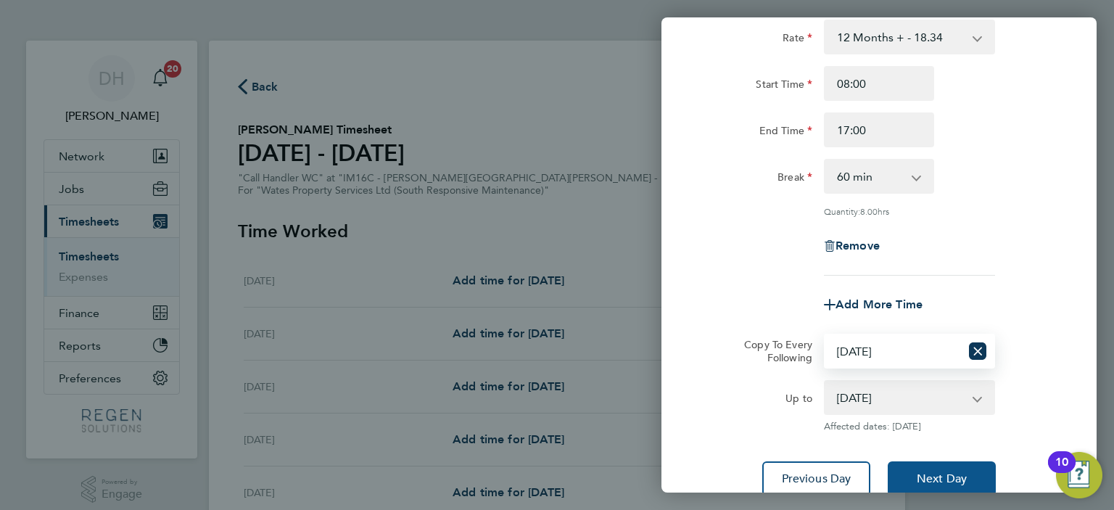
click at [927, 471] on span "Next Day" at bounding box center [941, 478] width 50 height 14
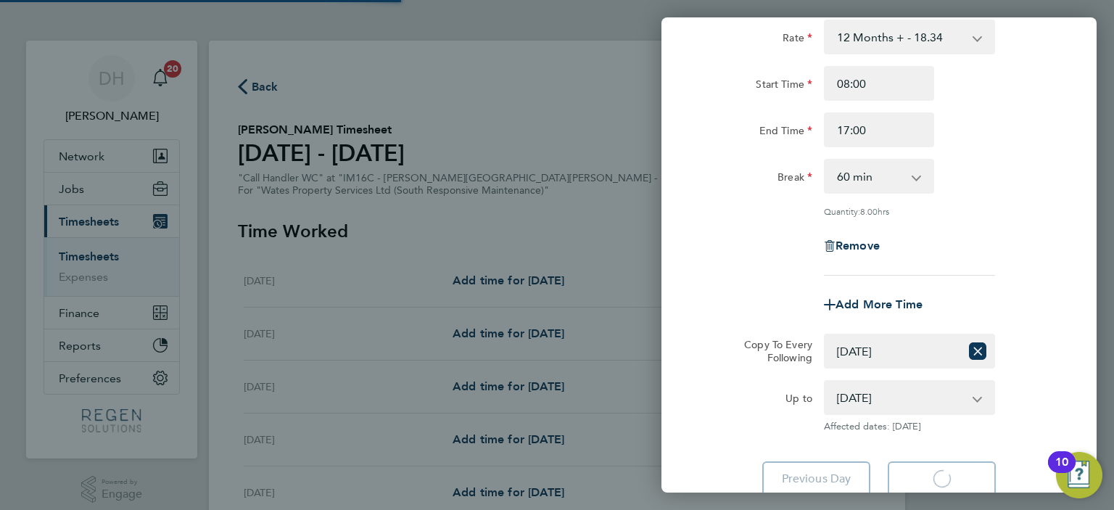
click at [903, 350] on select "Select days Day [DATE] [DATE] [DATE]" at bounding box center [892, 351] width 135 height 32
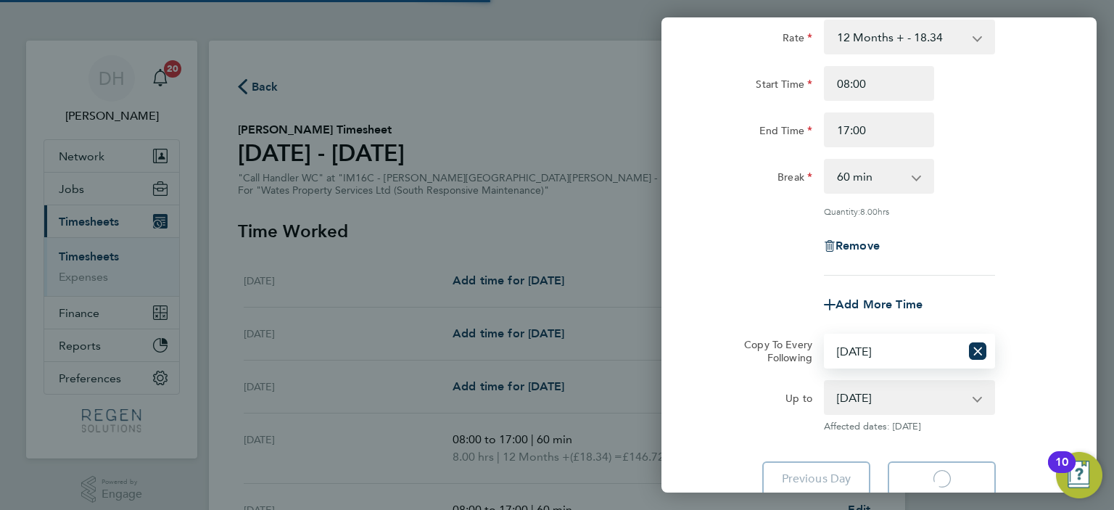
select select "60"
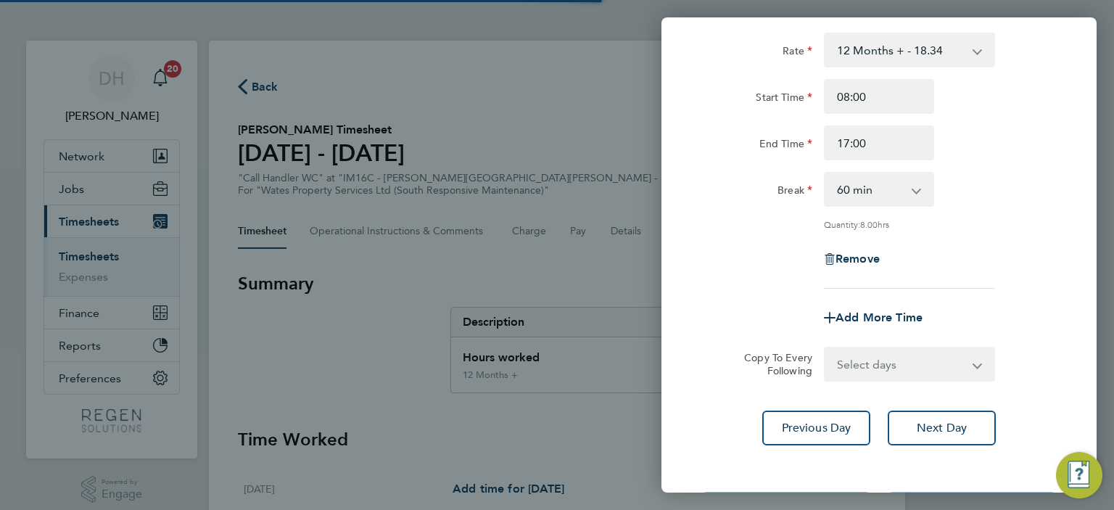
scroll to position [109, 0]
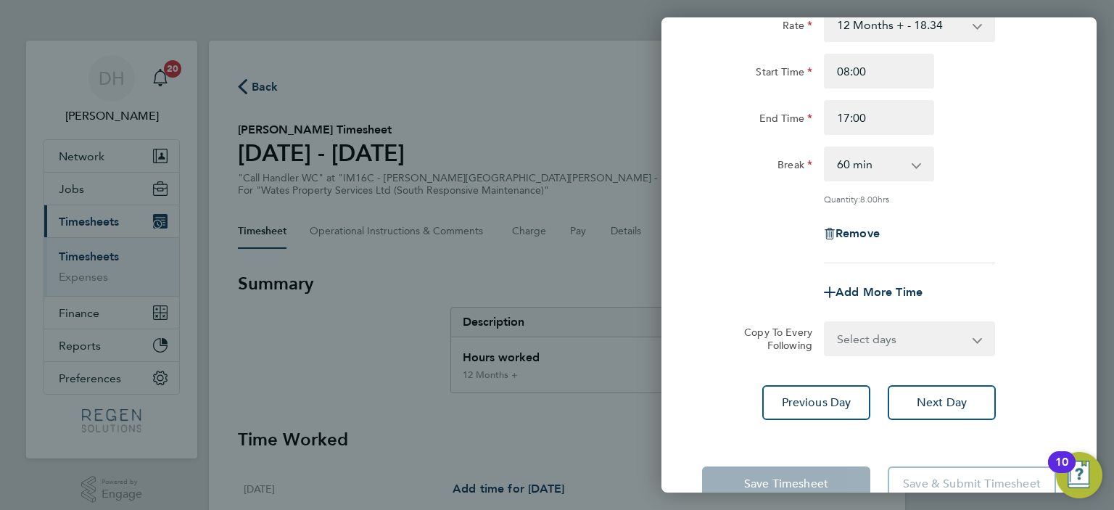
click at [904, 330] on select "Select days Day [DATE] [DATE]" at bounding box center [901, 339] width 152 height 32
select select "THU"
click at [825, 323] on select "Select days Day [DATE] [DATE]" at bounding box center [901, 339] width 152 height 32
select select "[DATE]"
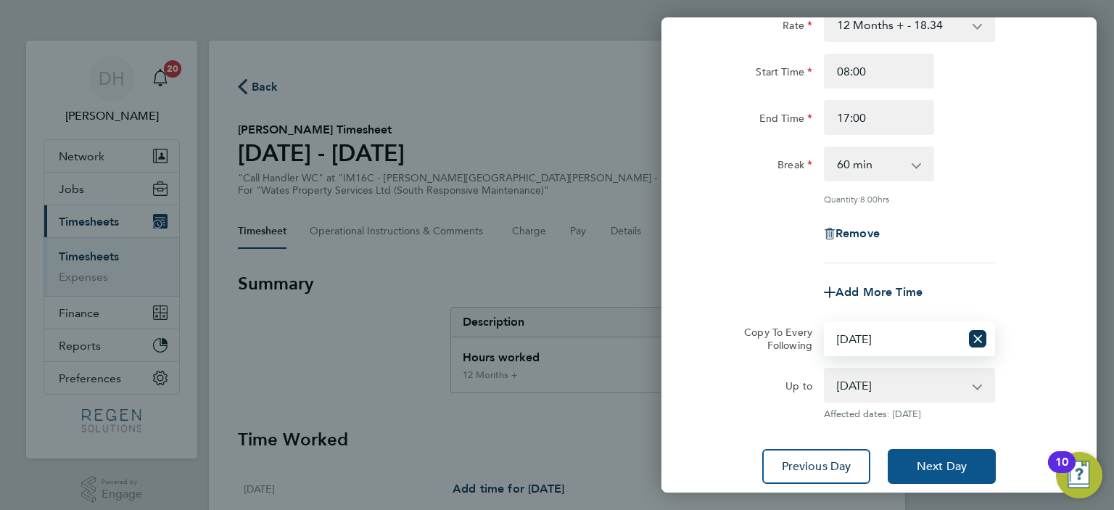
click at [927, 467] on span "Next Day" at bounding box center [941, 466] width 50 height 14
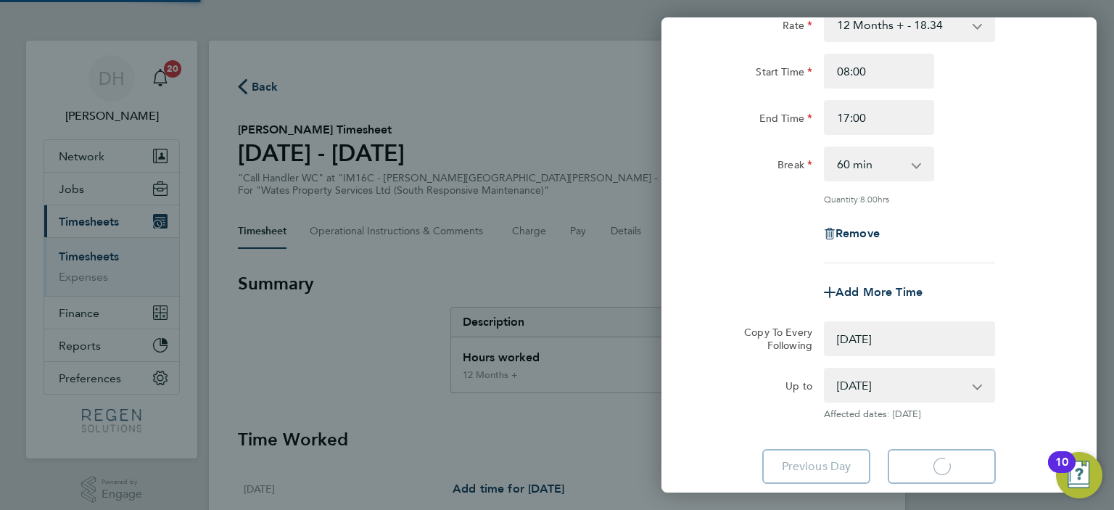
select select "0: null"
select select "60"
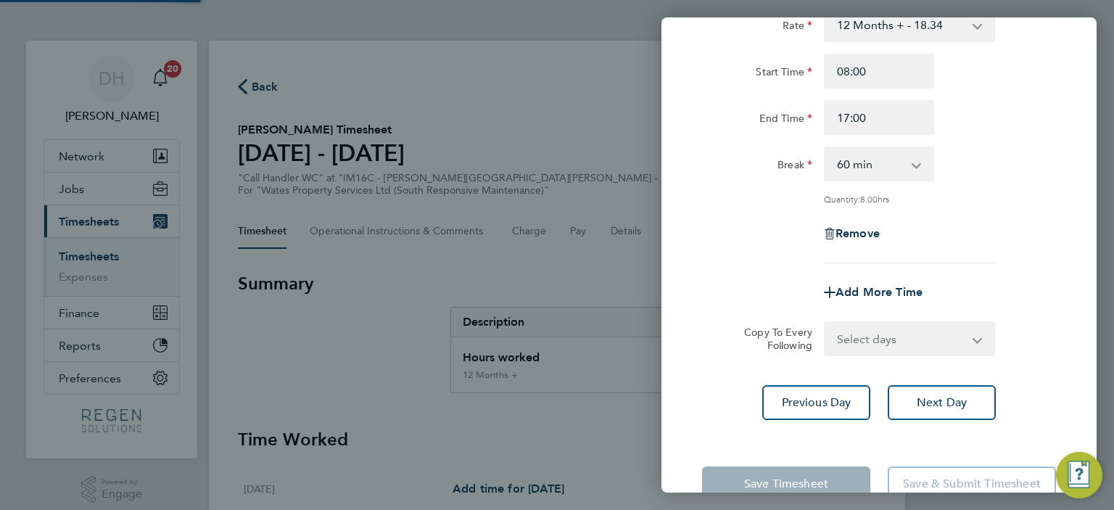
click at [900, 331] on select "Select days [DATE]" at bounding box center [892, 339] width 135 height 32
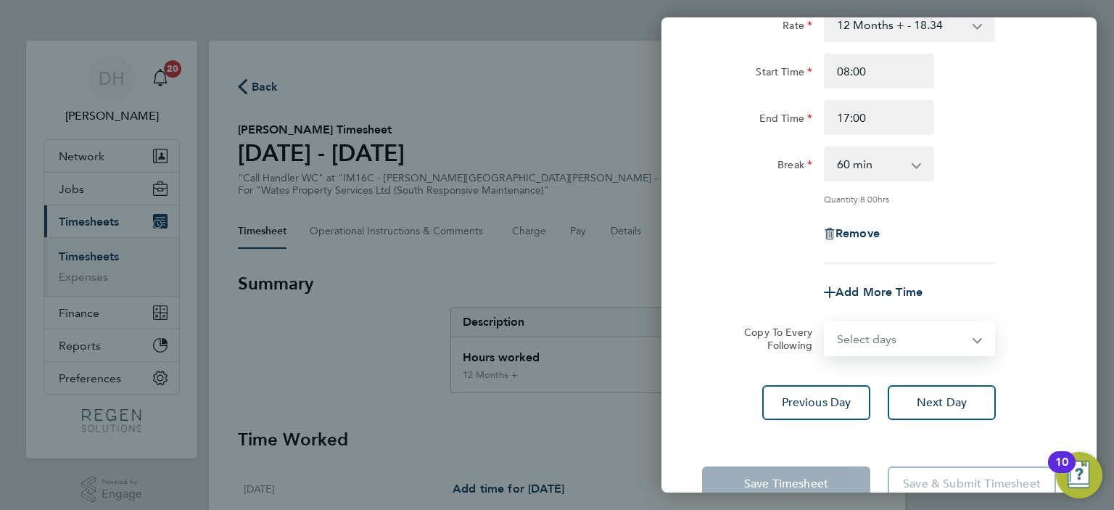
select select "FRI"
click at [825, 323] on select "Select days [DATE]" at bounding box center [901, 339] width 152 height 32
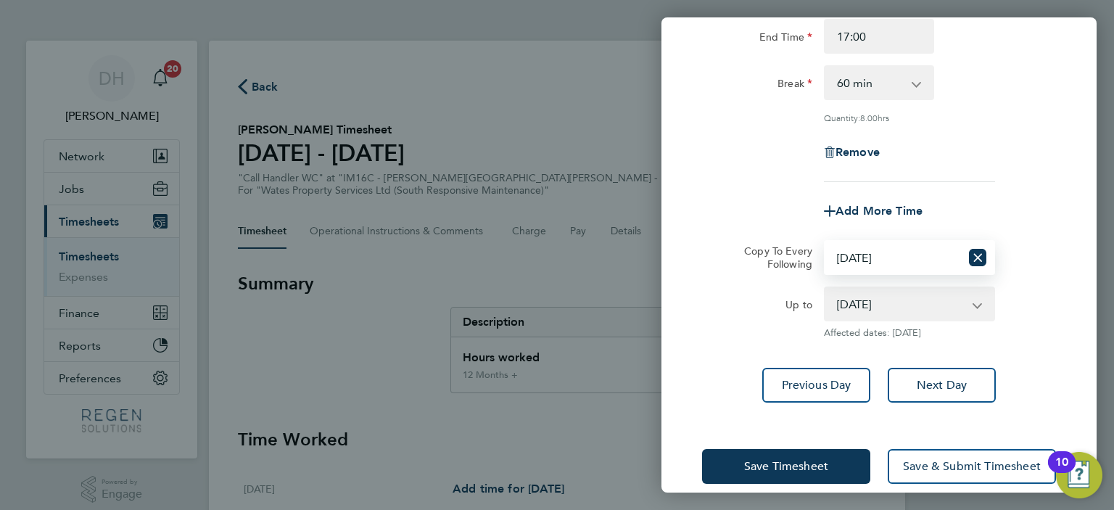
scroll to position [208, 0]
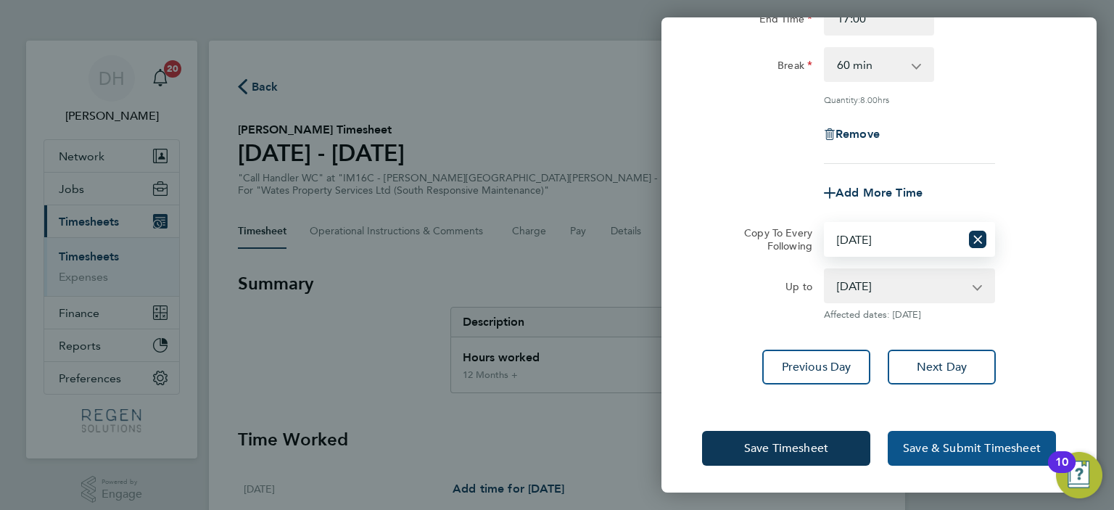
click at [966, 449] on span "Save & Submit Timesheet" at bounding box center [972, 448] width 138 height 14
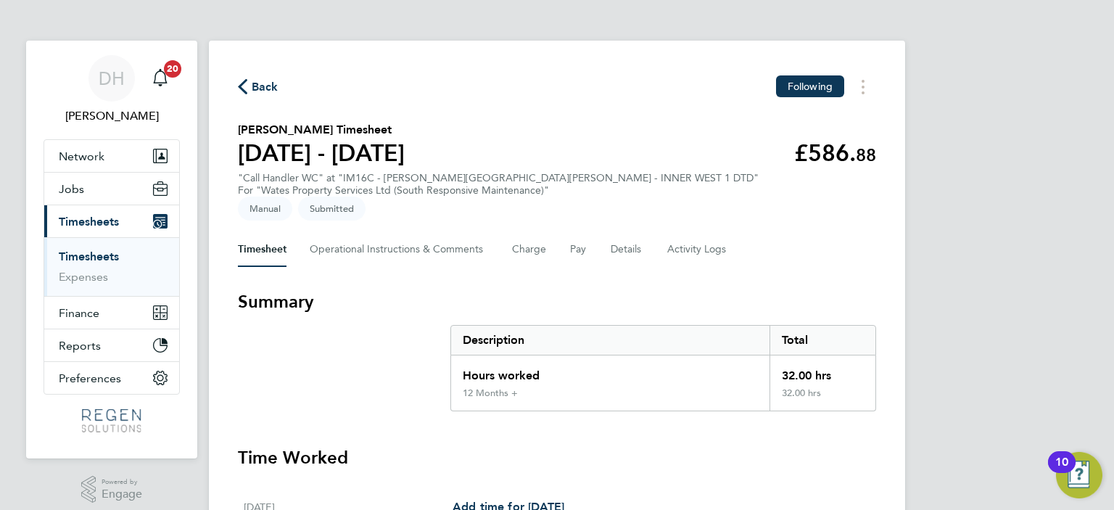
click at [270, 78] on button "Back" at bounding box center [258, 87] width 41 height 18
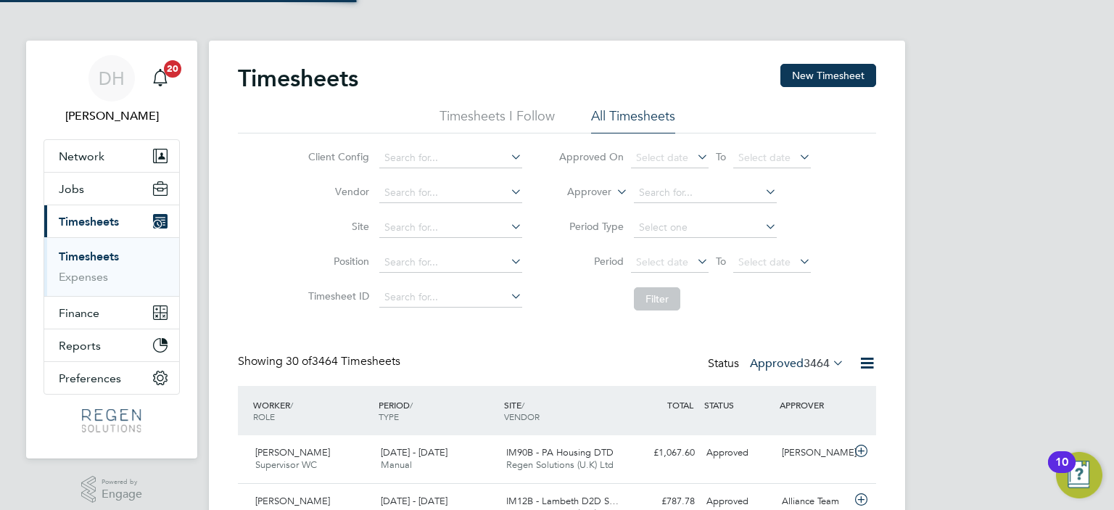
scroll to position [36, 126]
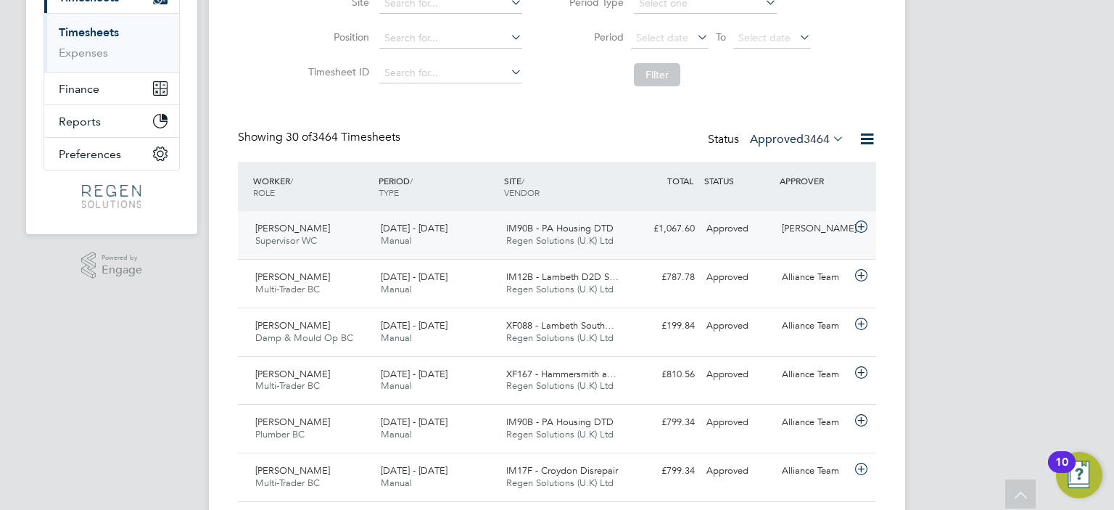
click at [589, 239] on span "Regen Solutions (U.K) Ltd" at bounding box center [559, 240] width 107 height 12
